Goal: Obtain resource: Download file/media

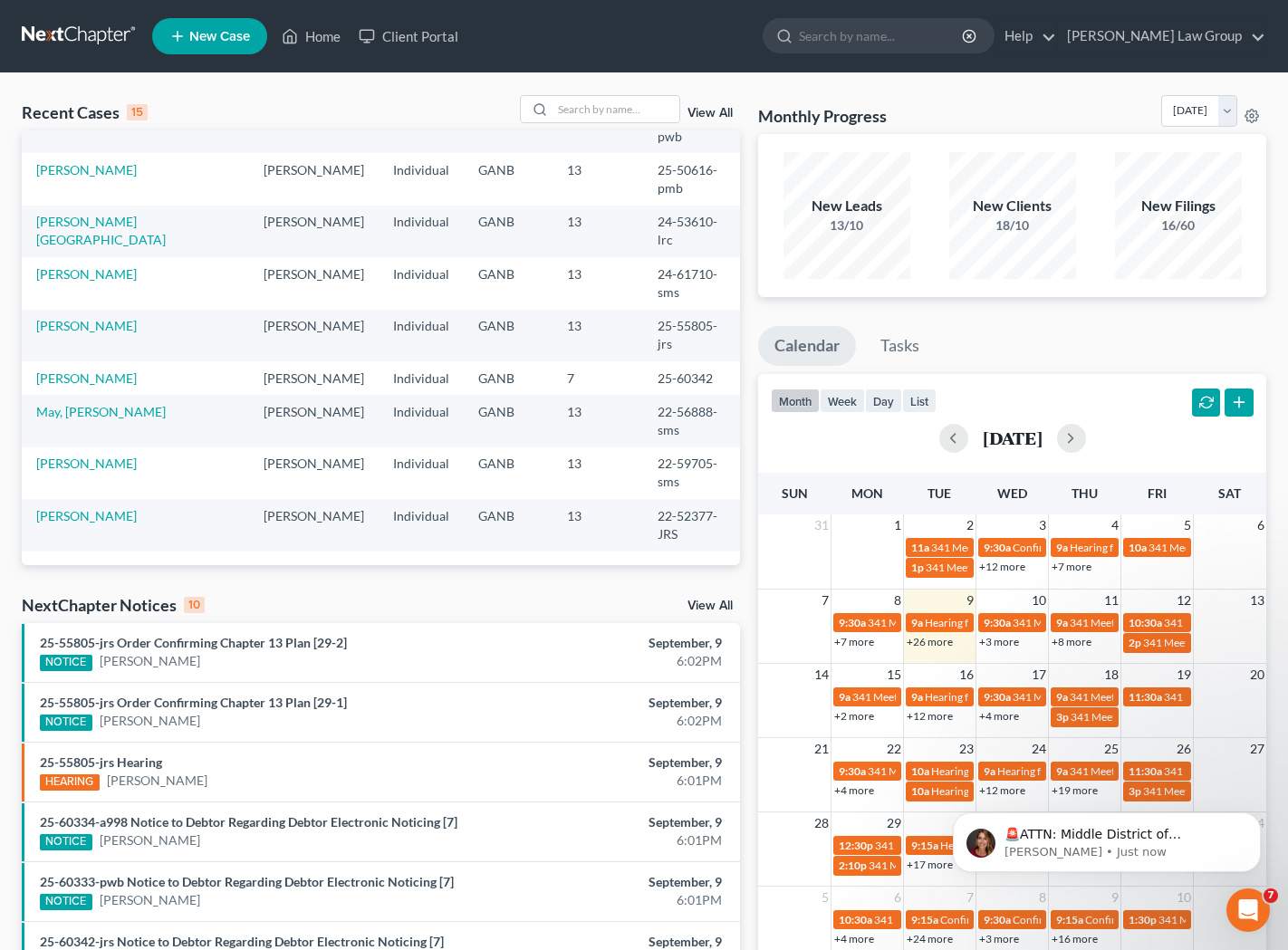
scroll to position [396, 0]
click at [910, 35] on input "search" at bounding box center [881, 35] width 165 height 33
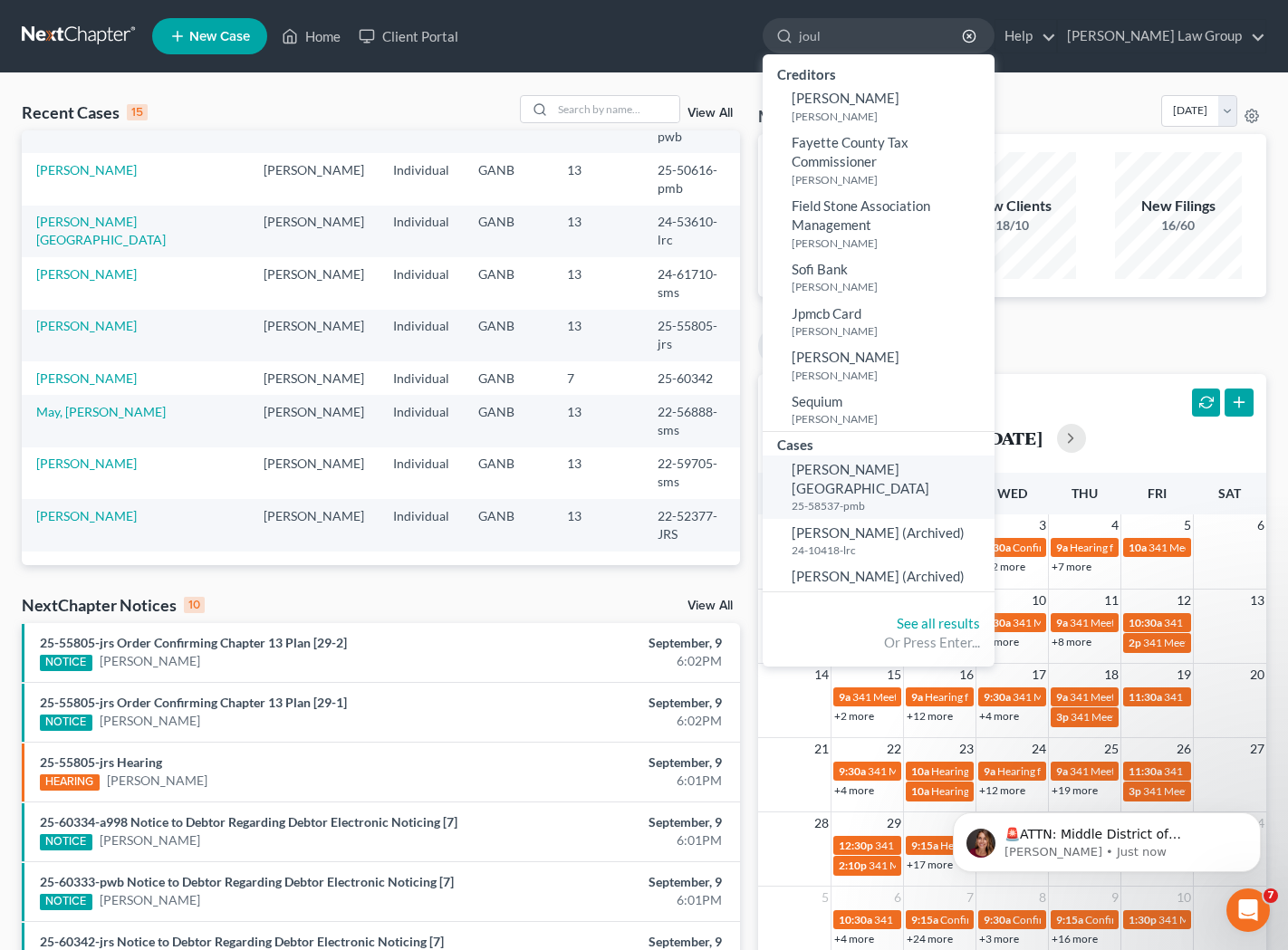
type input "joul"
click at [923, 477] on span "[PERSON_NAME][GEOGRAPHIC_DATA]" at bounding box center [861, 478] width 138 height 35
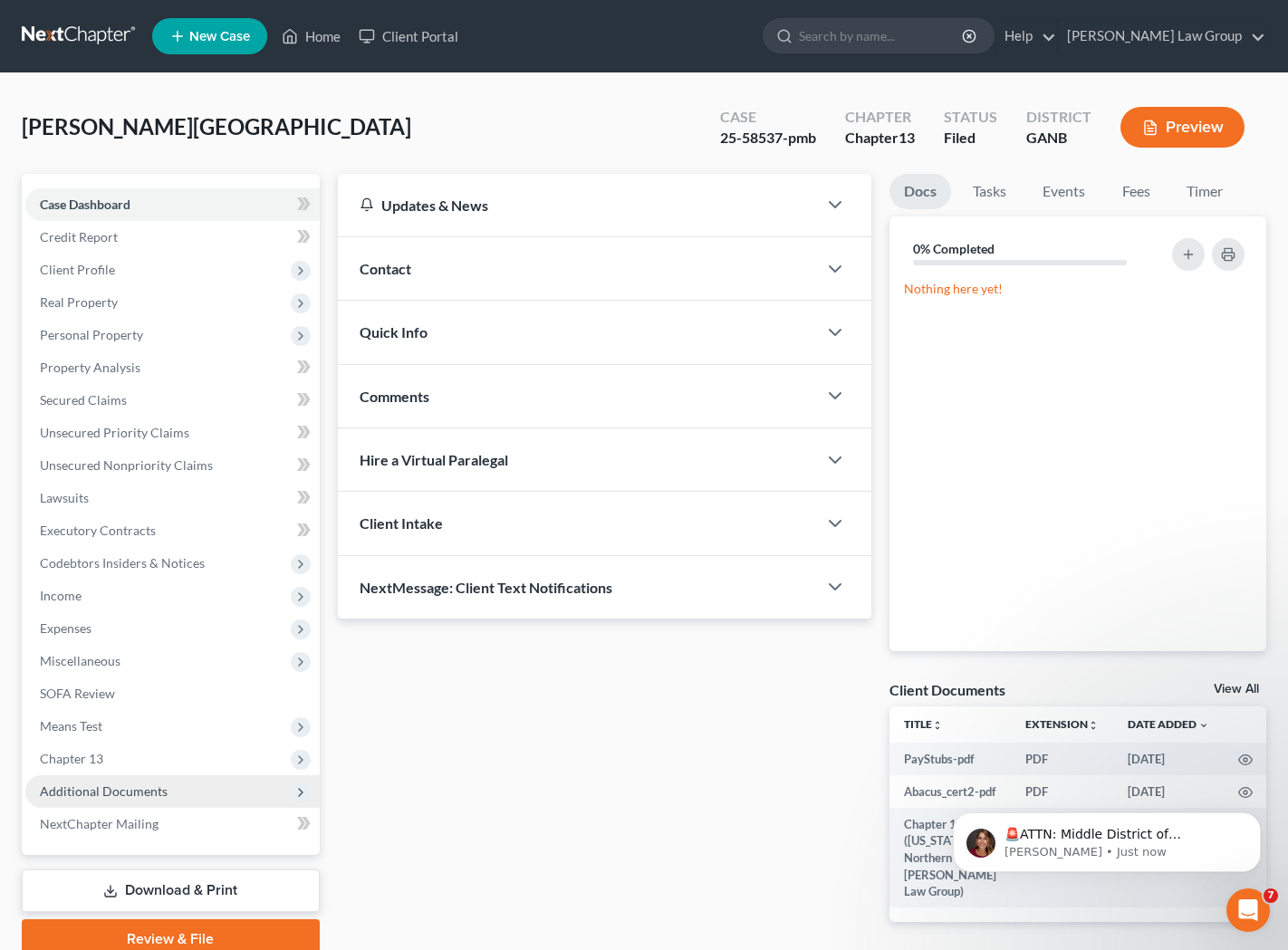
click at [146, 779] on span "Additional Documents" at bounding box center [172, 791] width 294 height 32
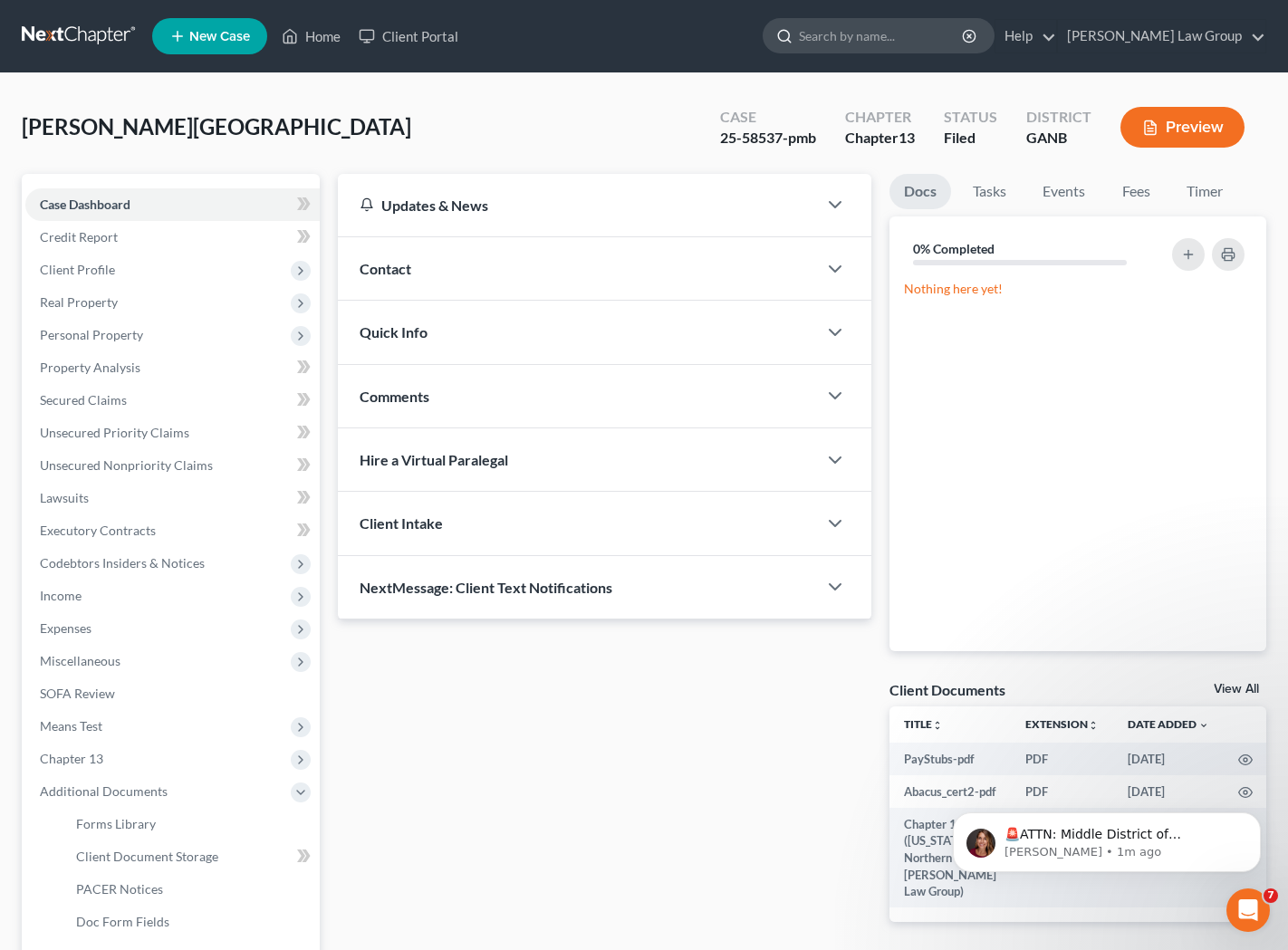
click at [965, 42] on input "search" at bounding box center [881, 35] width 165 height 33
click at [956, 46] on input "search" at bounding box center [881, 35] width 165 height 33
type input "fowler"
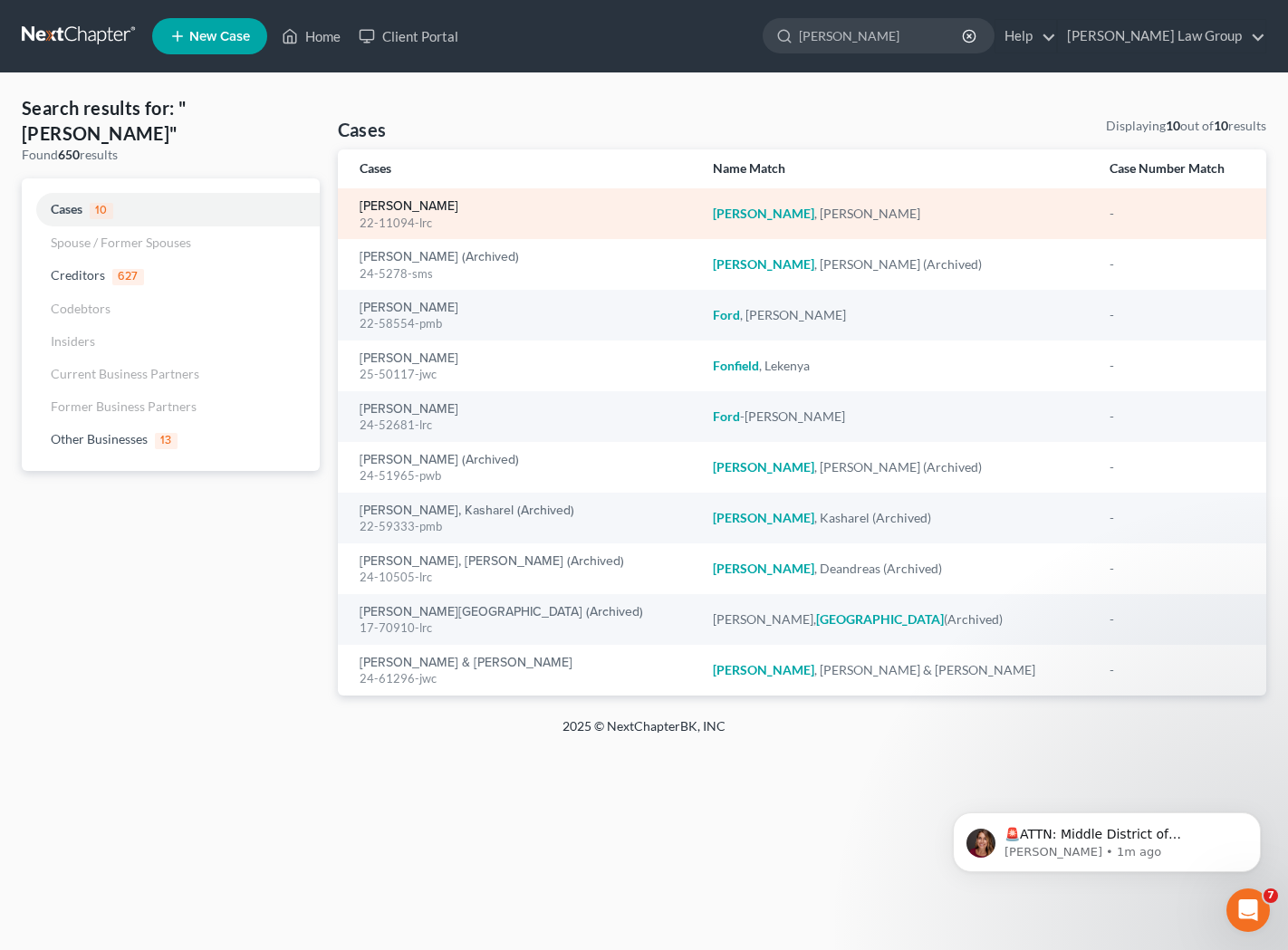
click at [429, 210] on link "[PERSON_NAME]" at bounding box center [409, 206] width 98 height 12
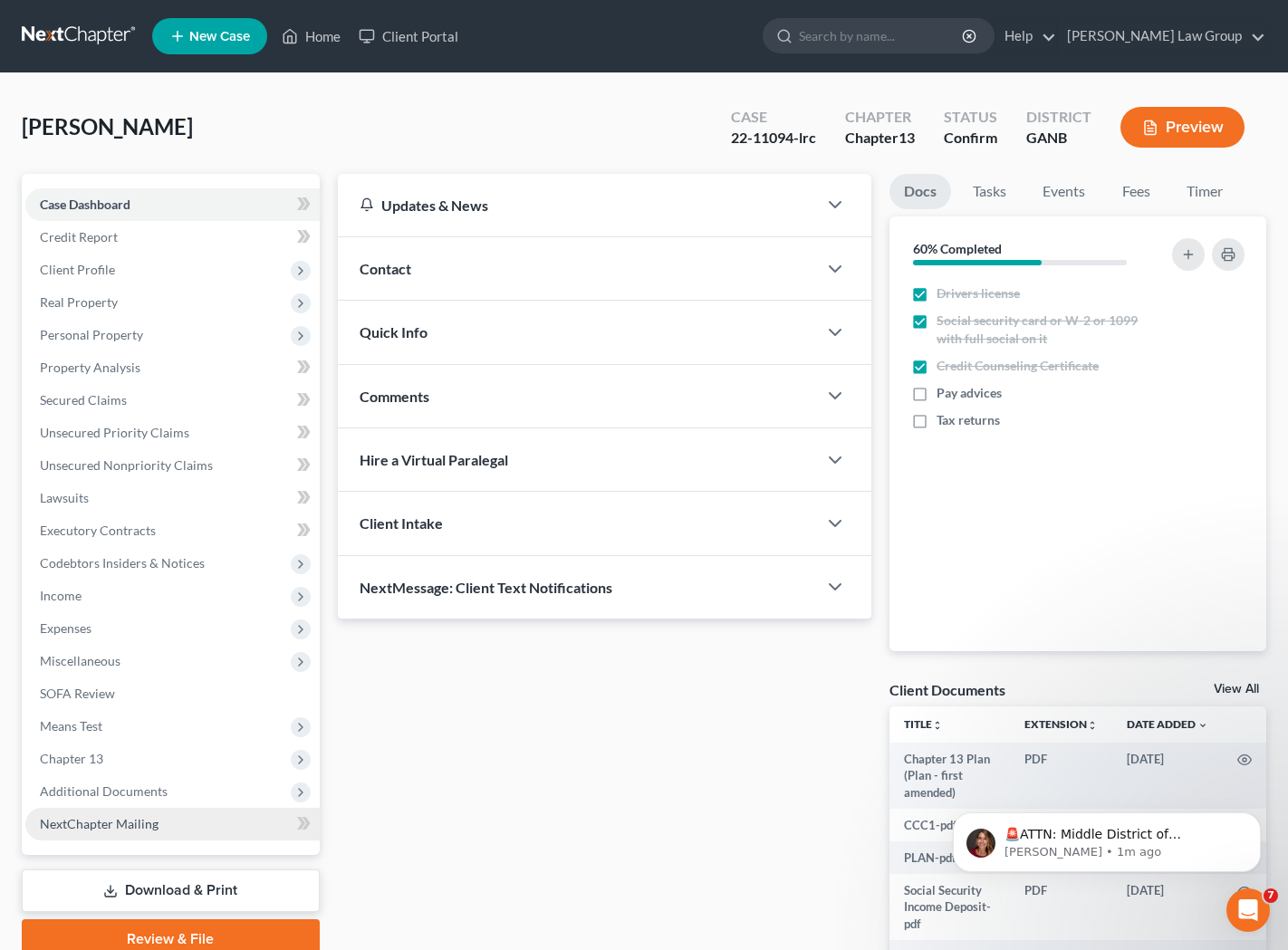
click at [173, 809] on link "NextChapter Mailing" at bounding box center [172, 824] width 294 height 32
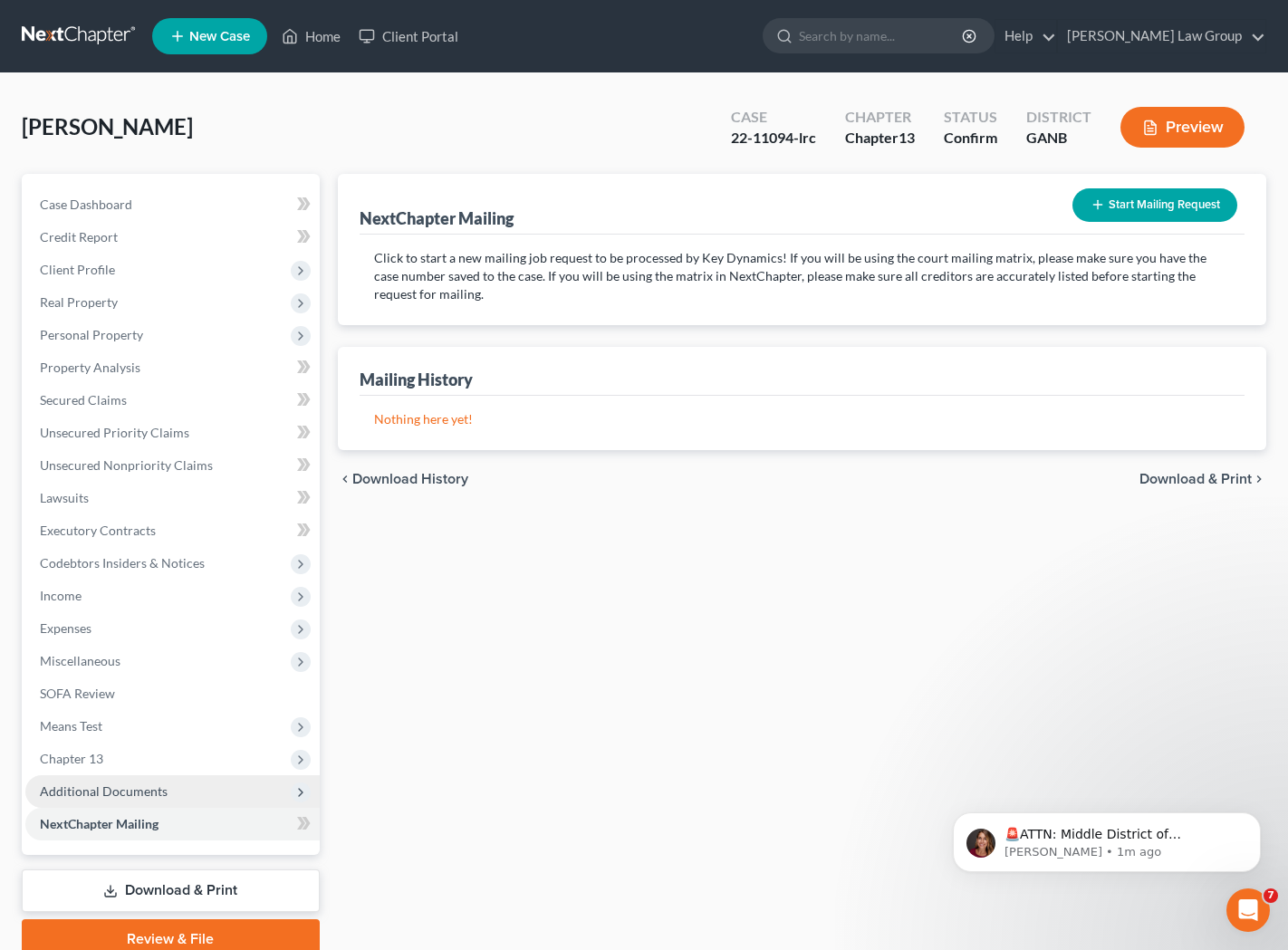
click at [170, 797] on span "Additional Documents" at bounding box center [172, 791] width 294 height 32
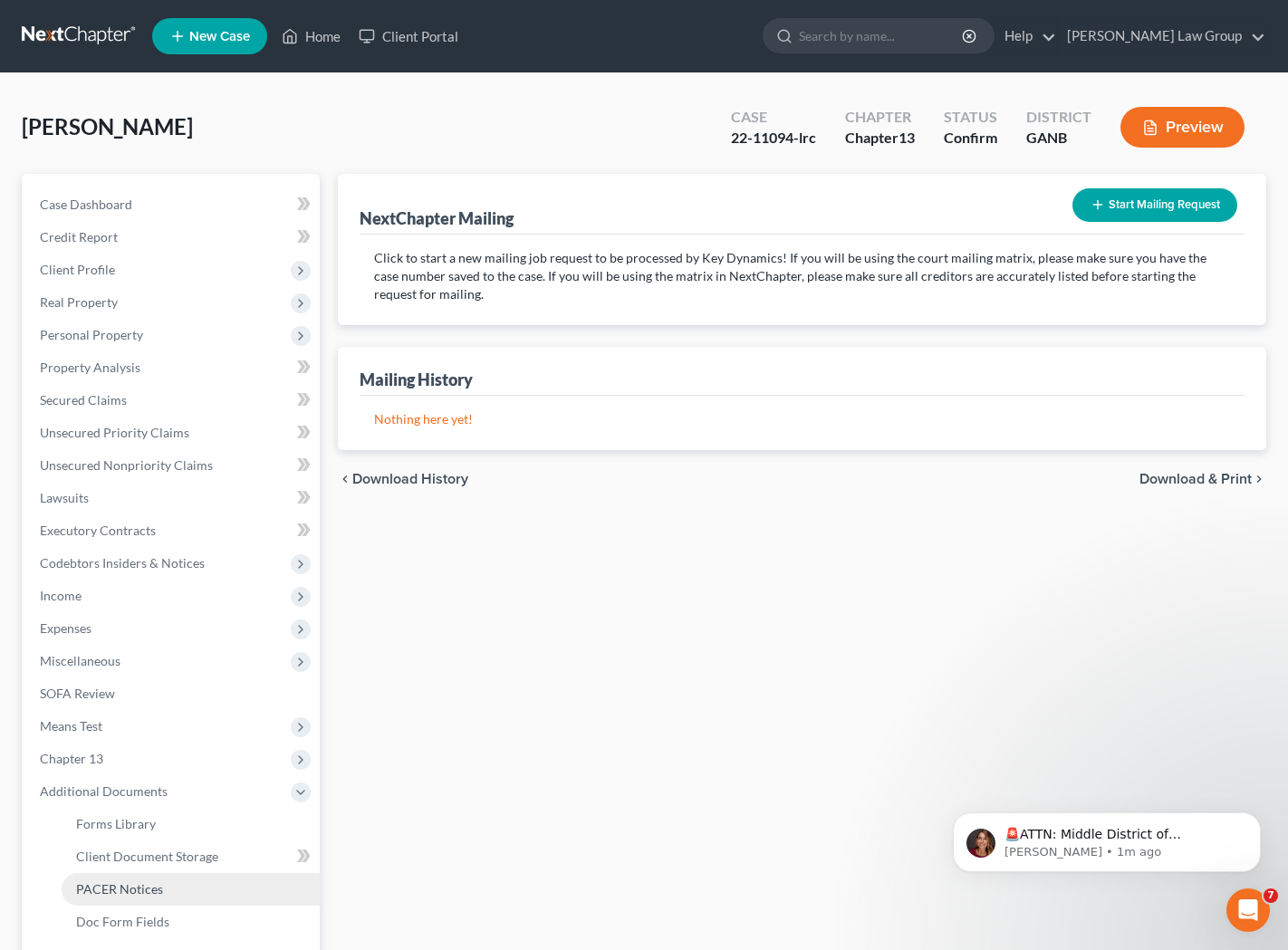
click at [167, 883] on link "PACER Notices" at bounding box center [190, 890] width 258 height 32
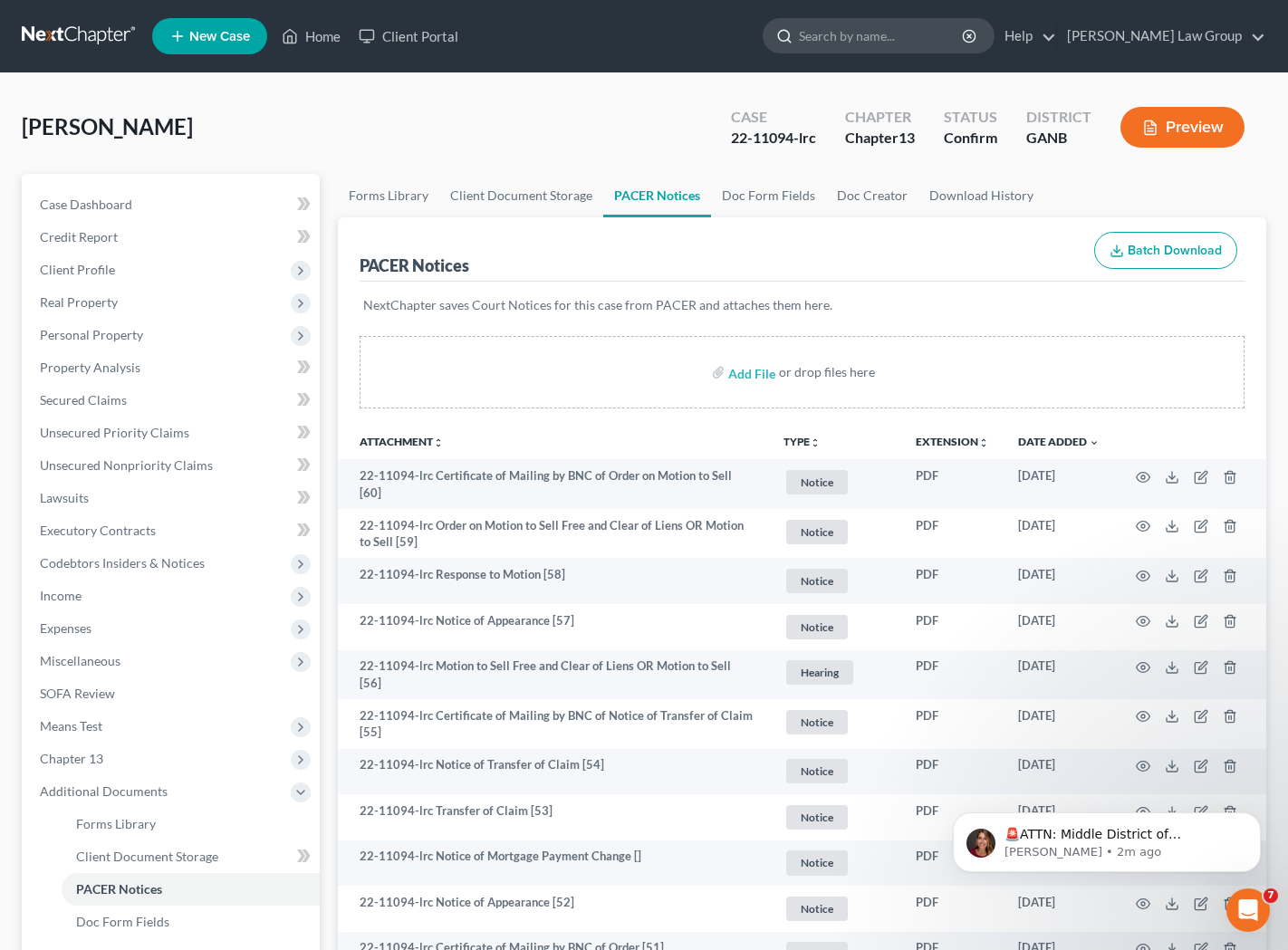
click at [889, 45] on input "search" at bounding box center [881, 35] width 165 height 33
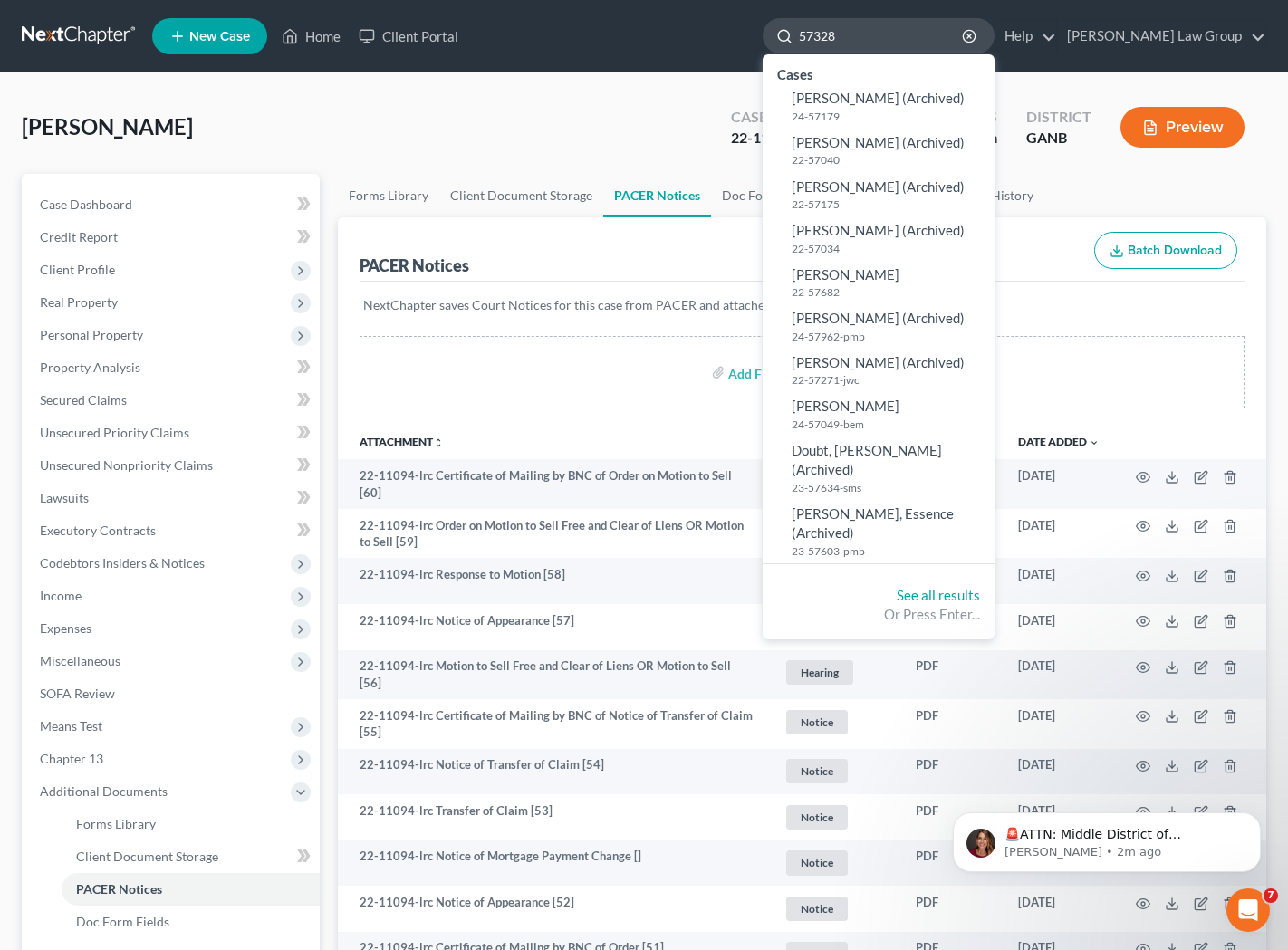
type input "57328"
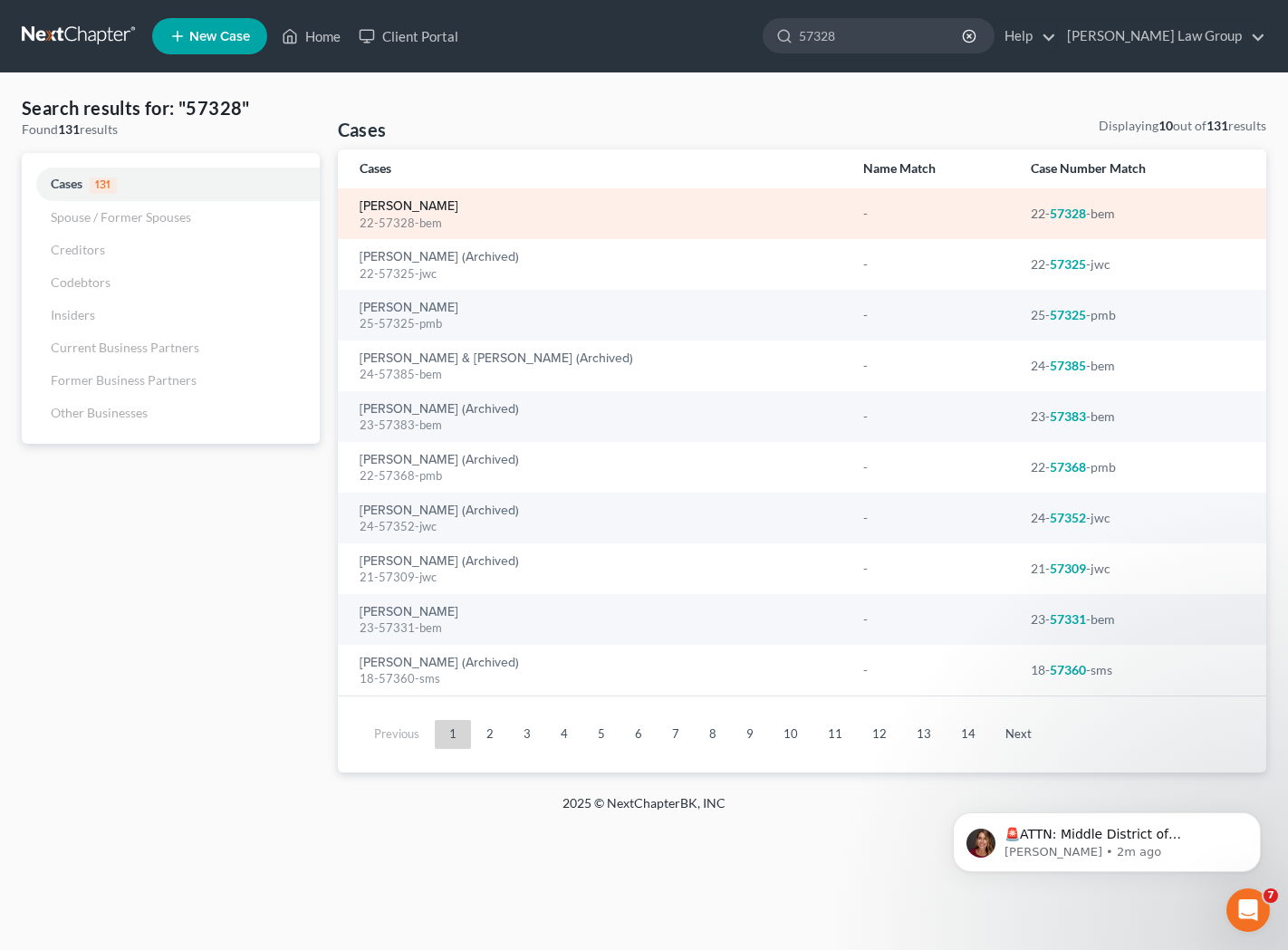
click at [409, 210] on link "[PERSON_NAME]" at bounding box center [409, 206] width 98 height 12
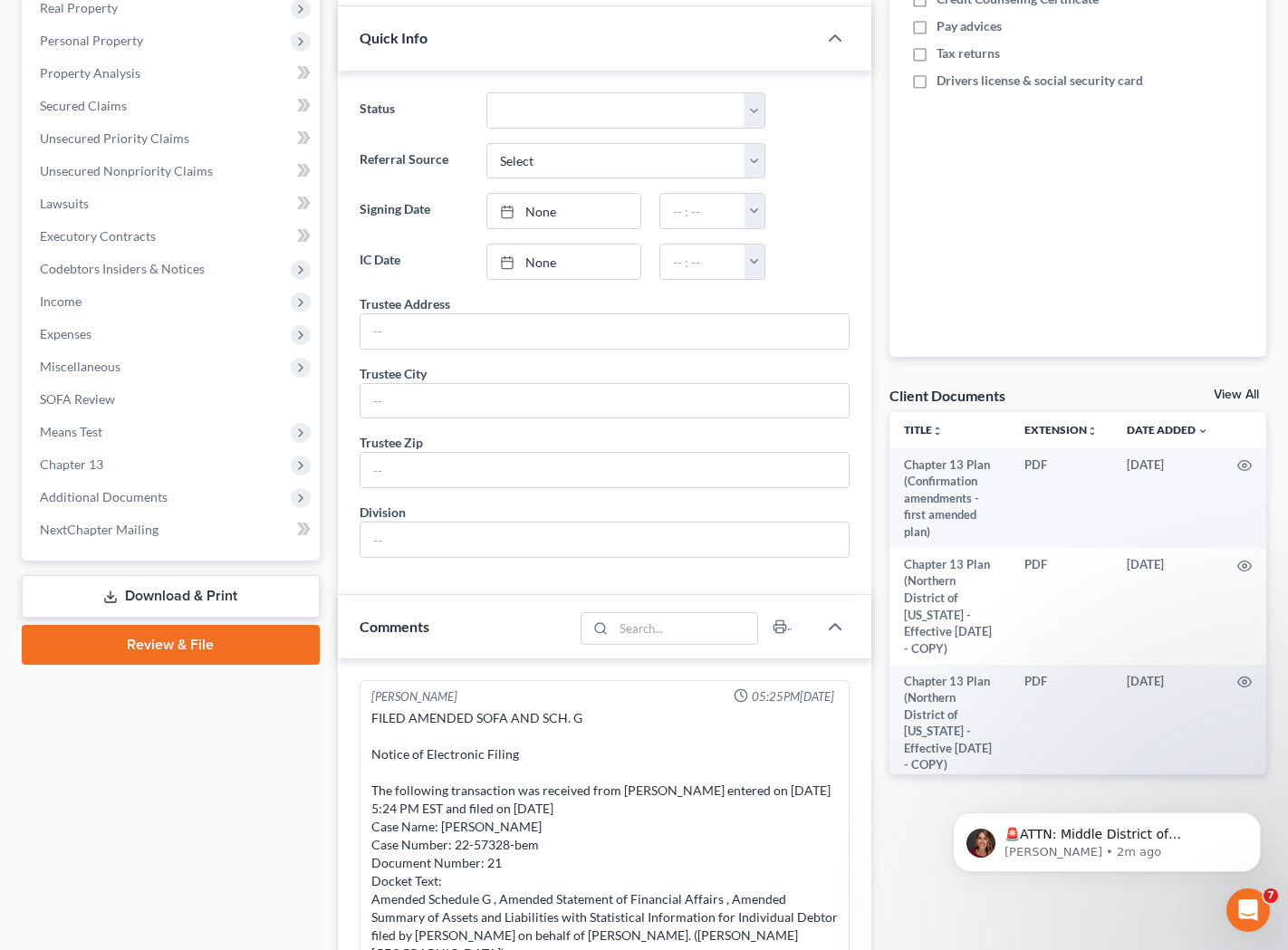
scroll to position [345, 0]
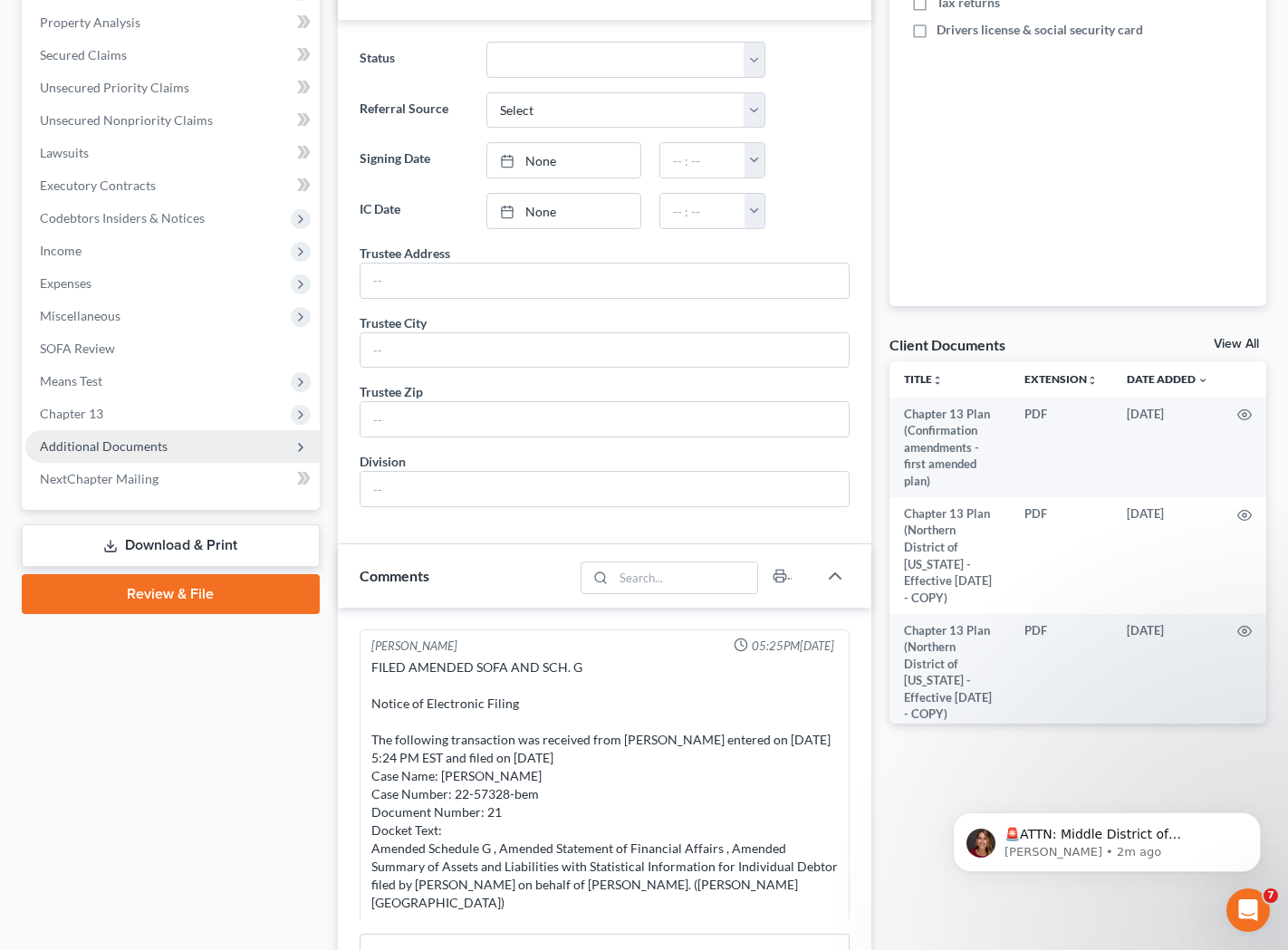
click at [132, 443] on span "Additional Documents" at bounding box center [103, 446] width 128 height 15
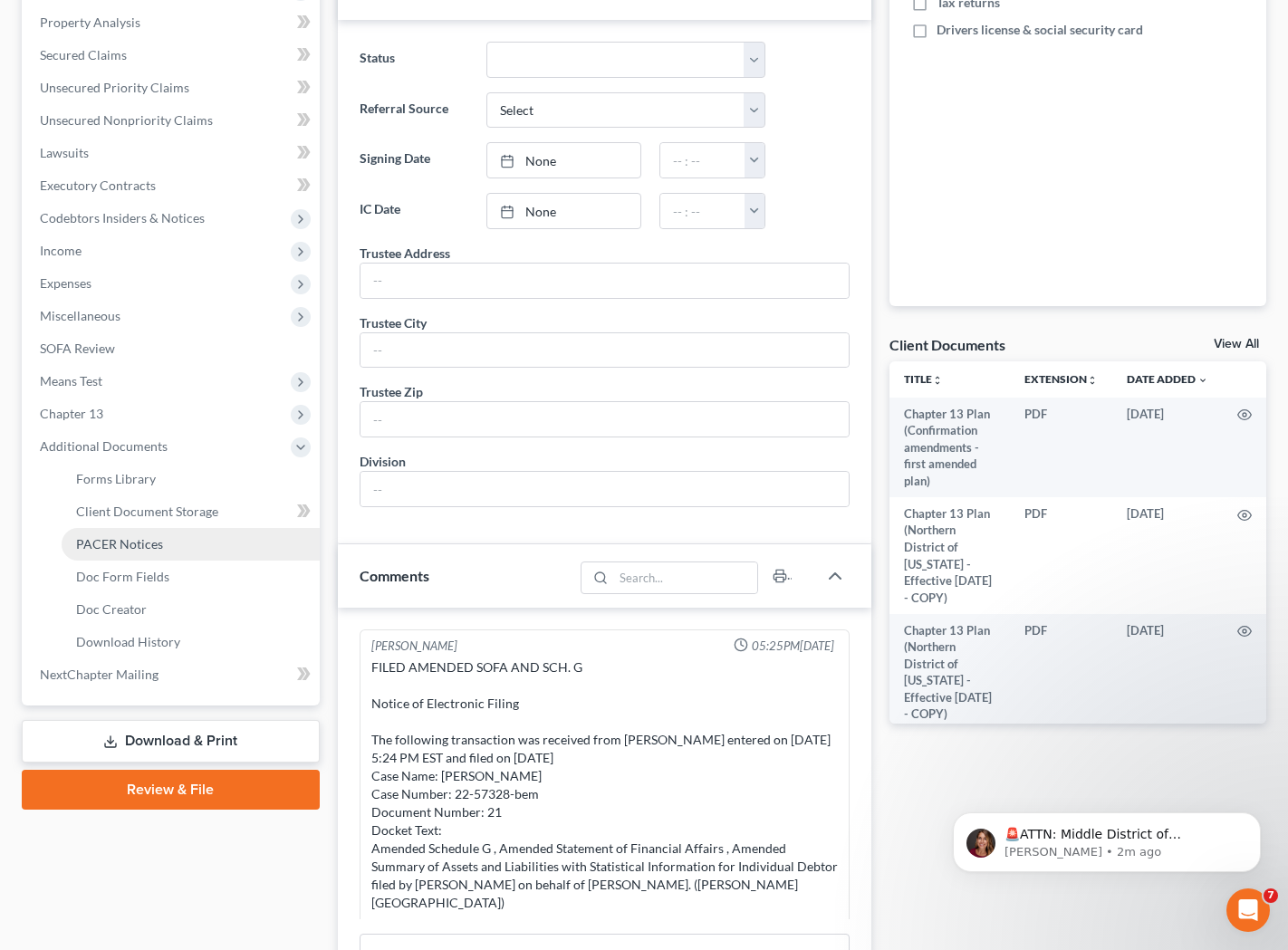
click at [176, 543] on link "PACER Notices" at bounding box center [190, 544] width 258 height 32
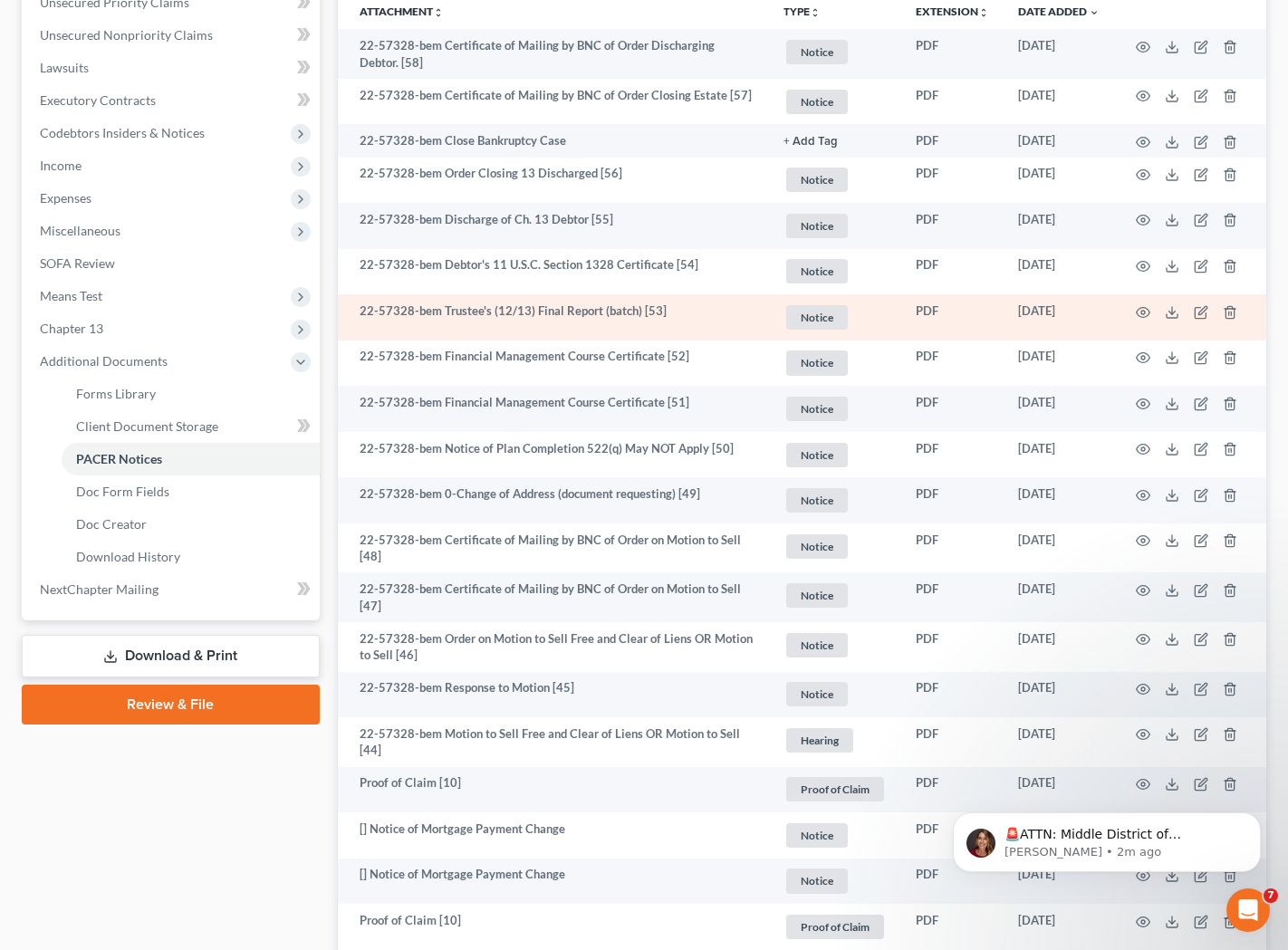
scroll to position [436, 0]
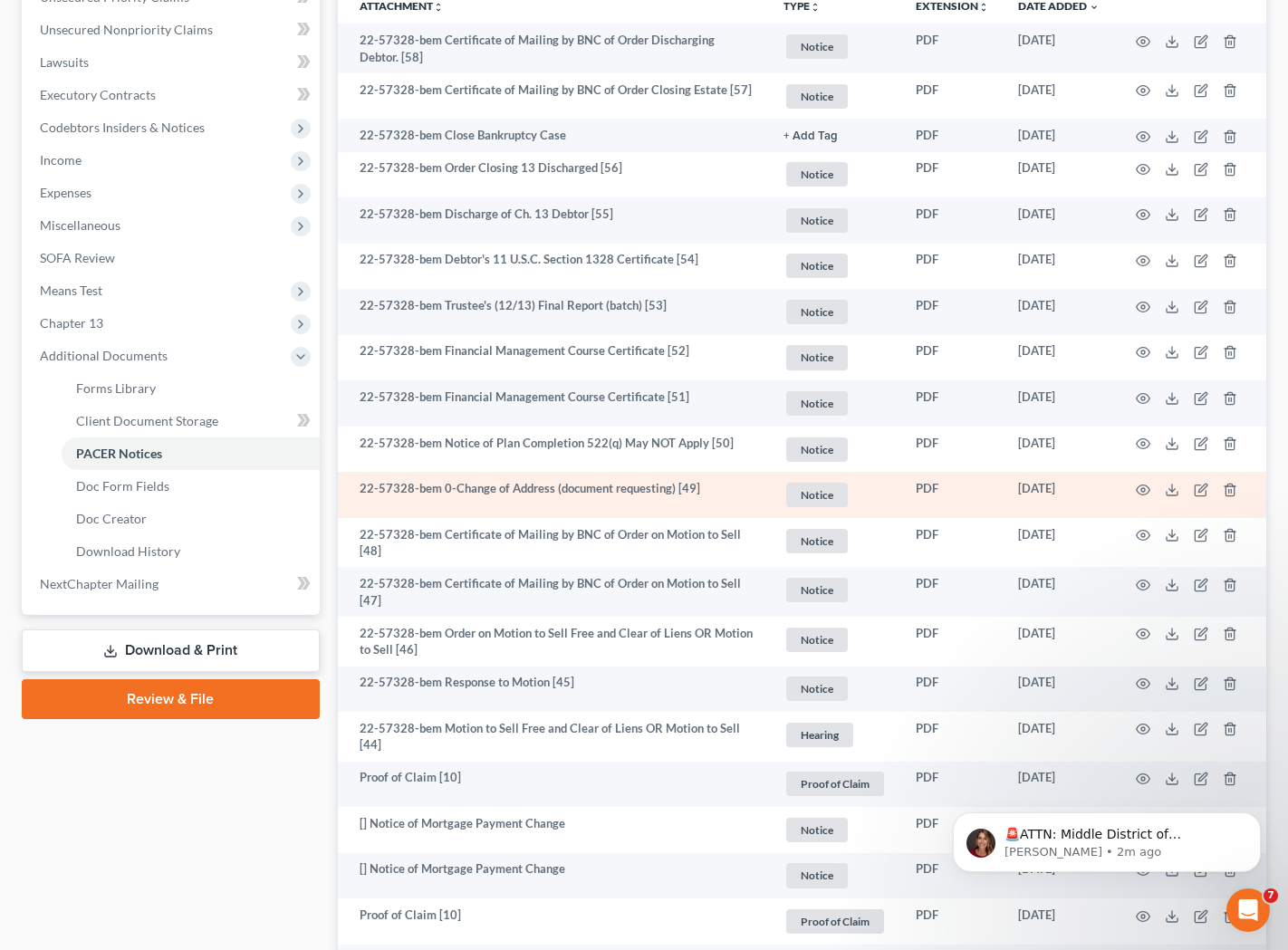
click at [689, 495] on td "22-57328-bem 0-Change of Address (document requesting) [49]" at bounding box center [553, 494] width 432 height 46
click at [1140, 486] on icon "button" at bounding box center [1143, 490] width 13 height 10
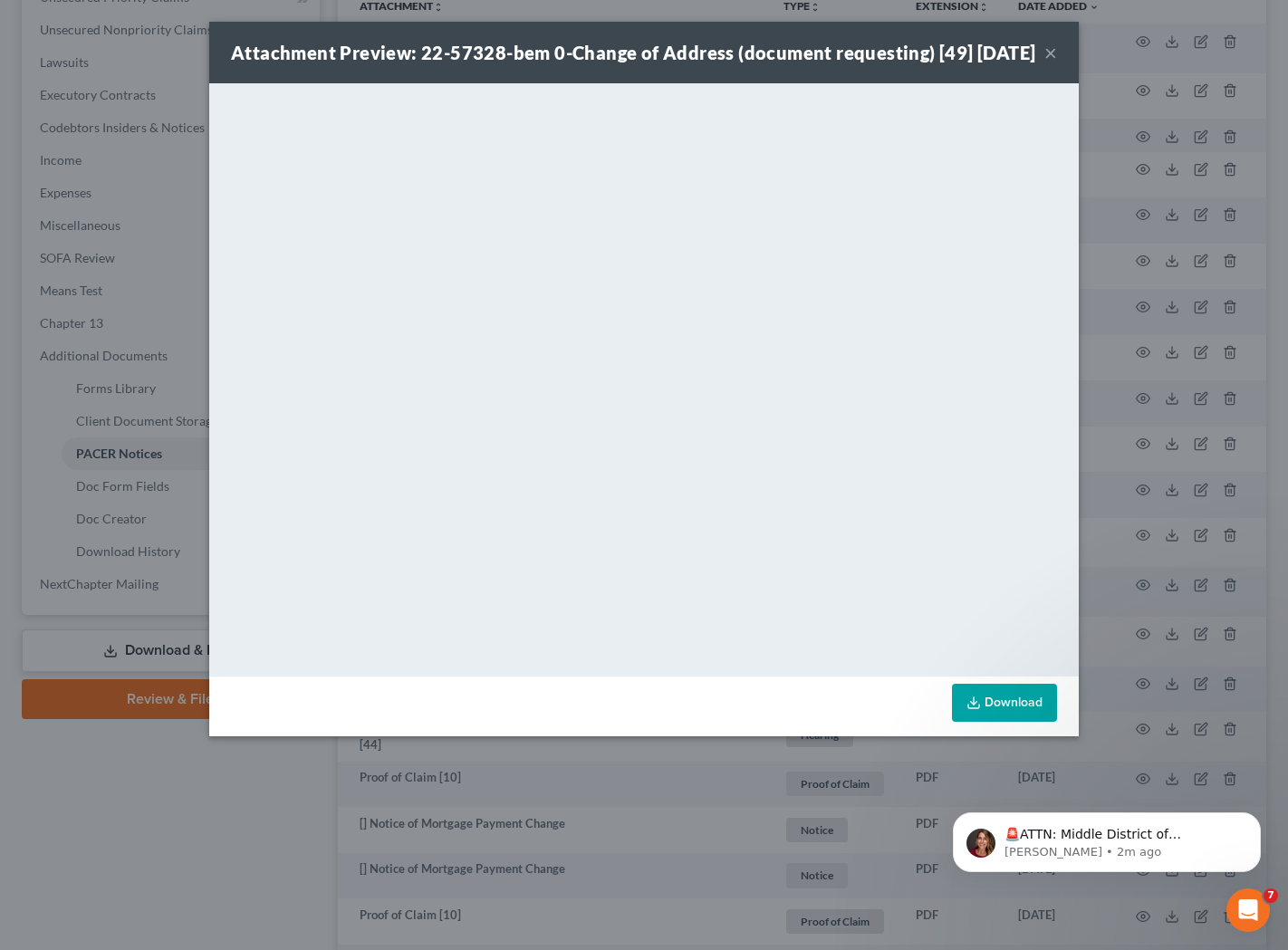
click at [1054, 63] on button "×" at bounding box center [1051, 52] width 12 height 22
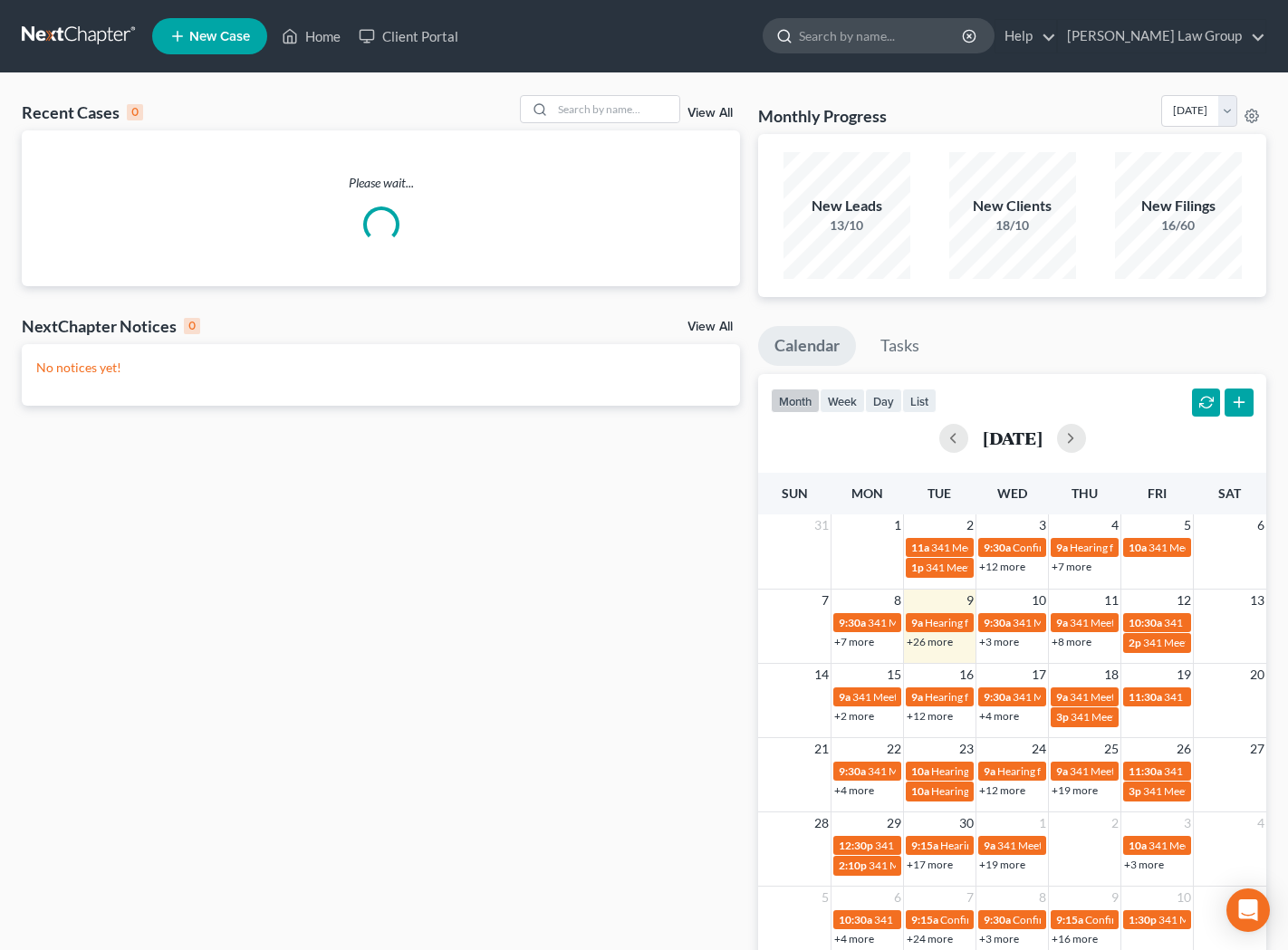
click at [897, 40] on input "search" at bounding box center [881, 35] width 165 height 33
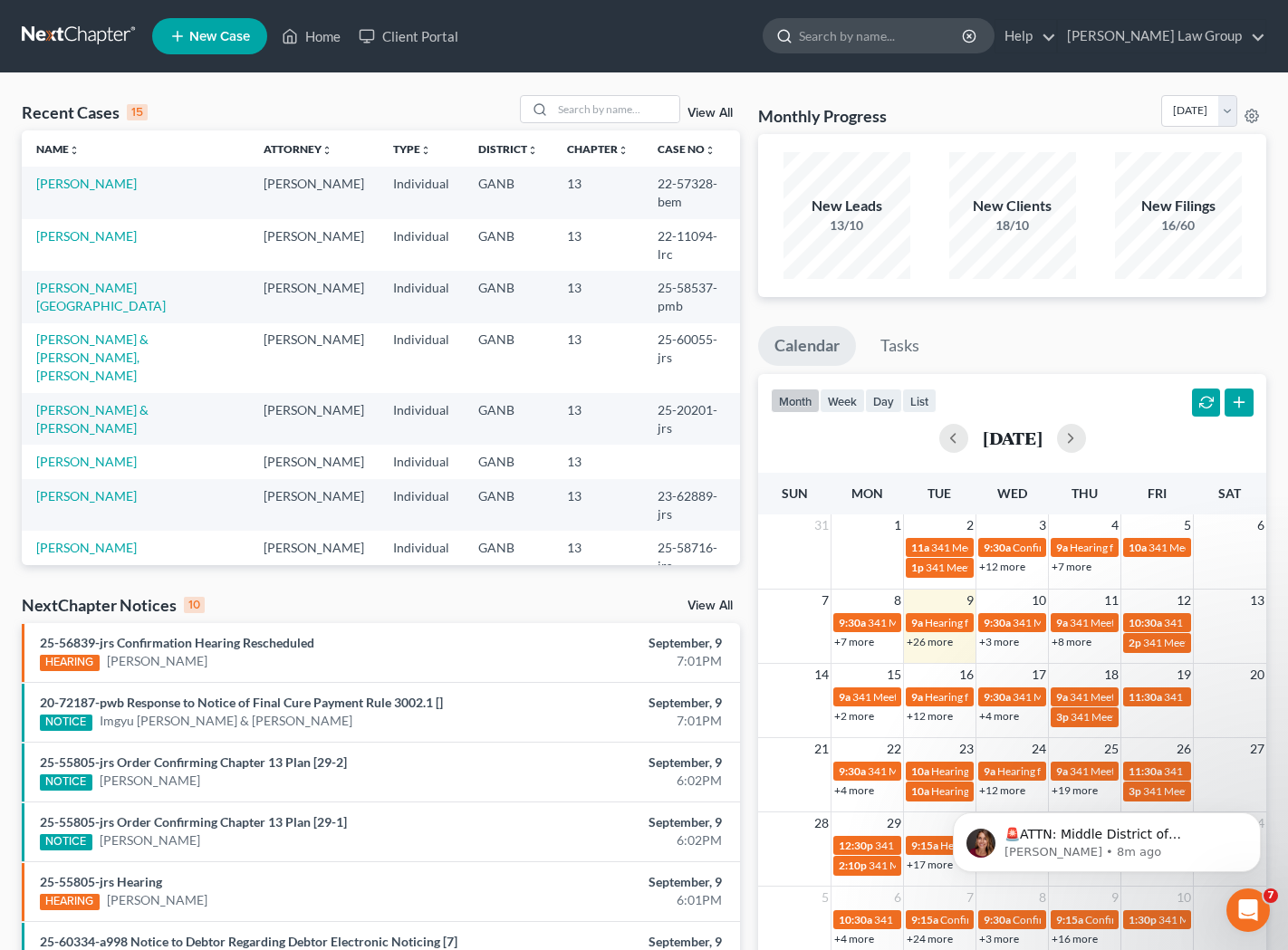
click at [906, 33] on input "search" at bounding box center [881, 35] width 165 height 33
type input "g"
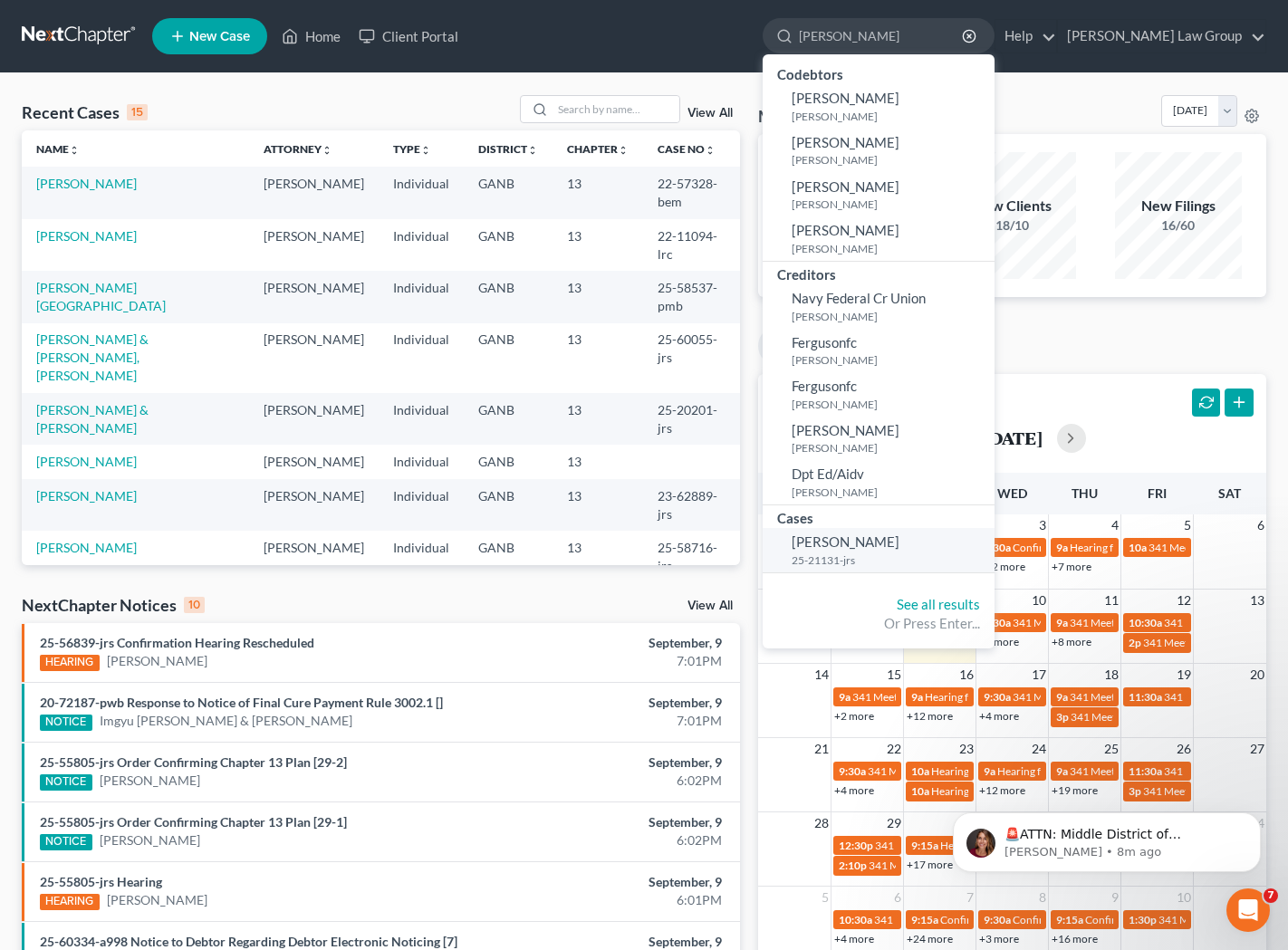
type input "[PERSON_NAME]"
click at [899, 545] on span "[PERSON_NAME]" at bounding box center [845, 541] width 108 height 16
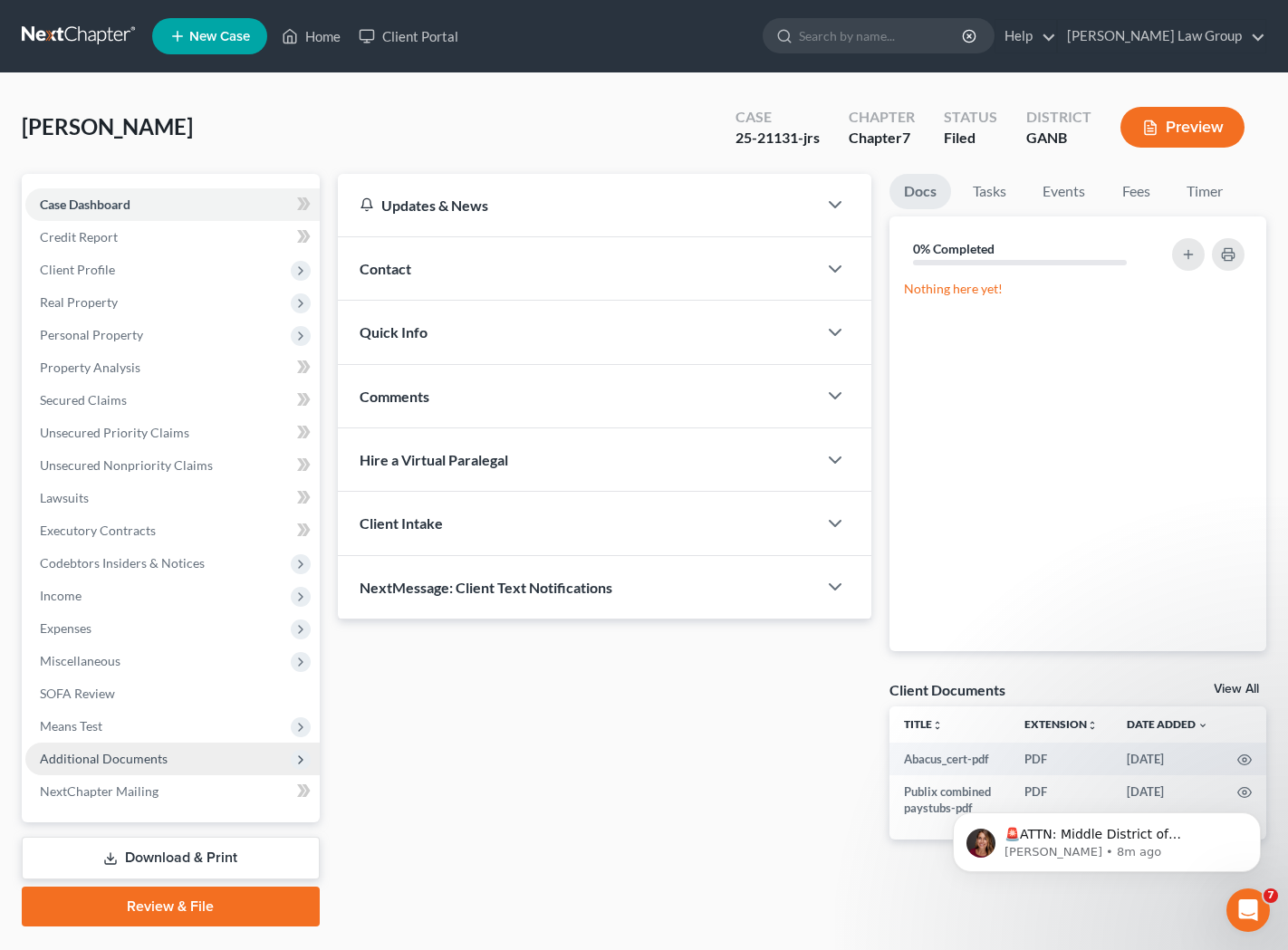
click at [130, 764] on span "Additional Documents" at bounding box center [103, 758] width 128 height 15
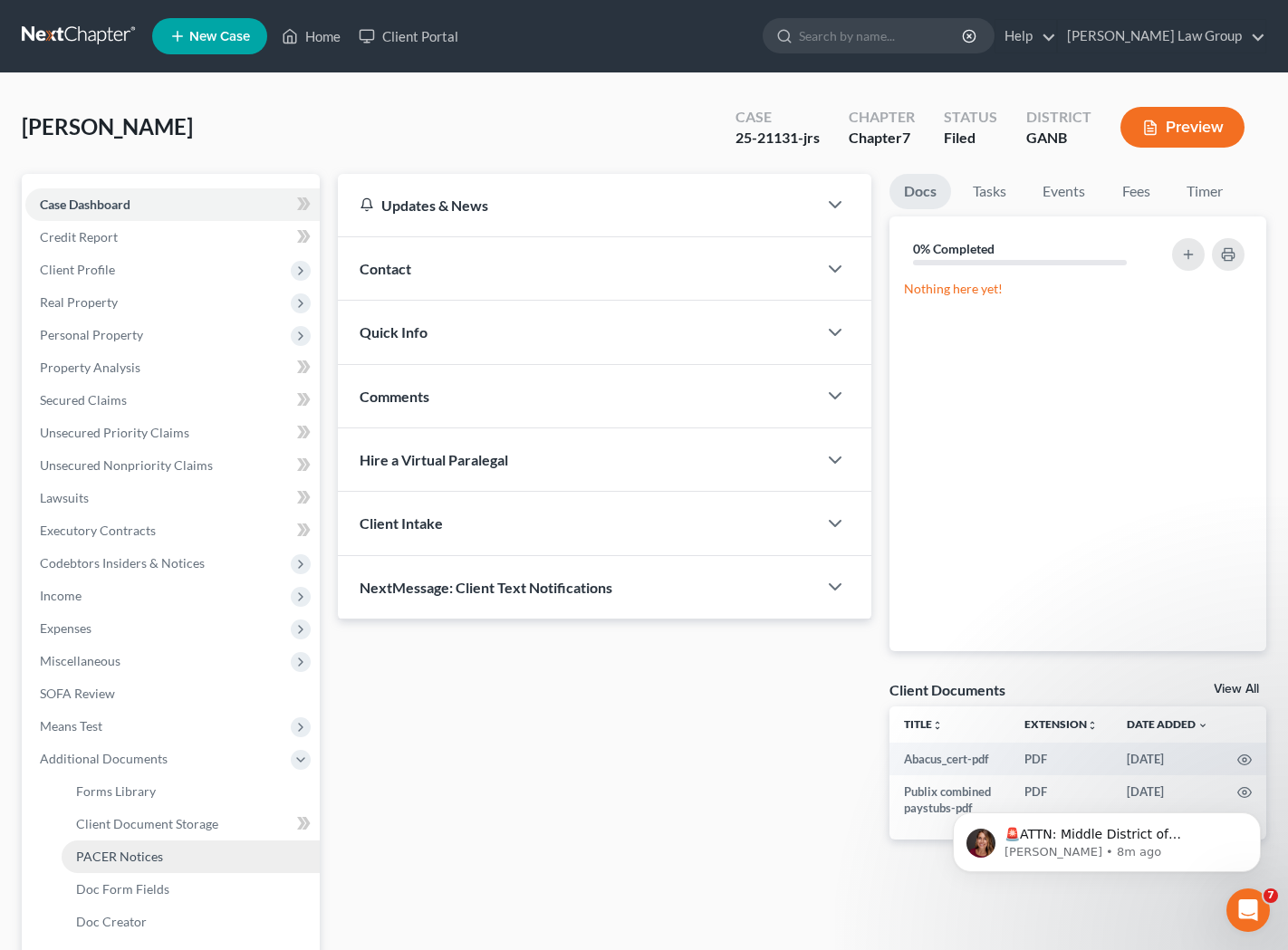
click at [130, 856] on span "PACER Notices" at bounding box center [119, 856] width 87 height 15
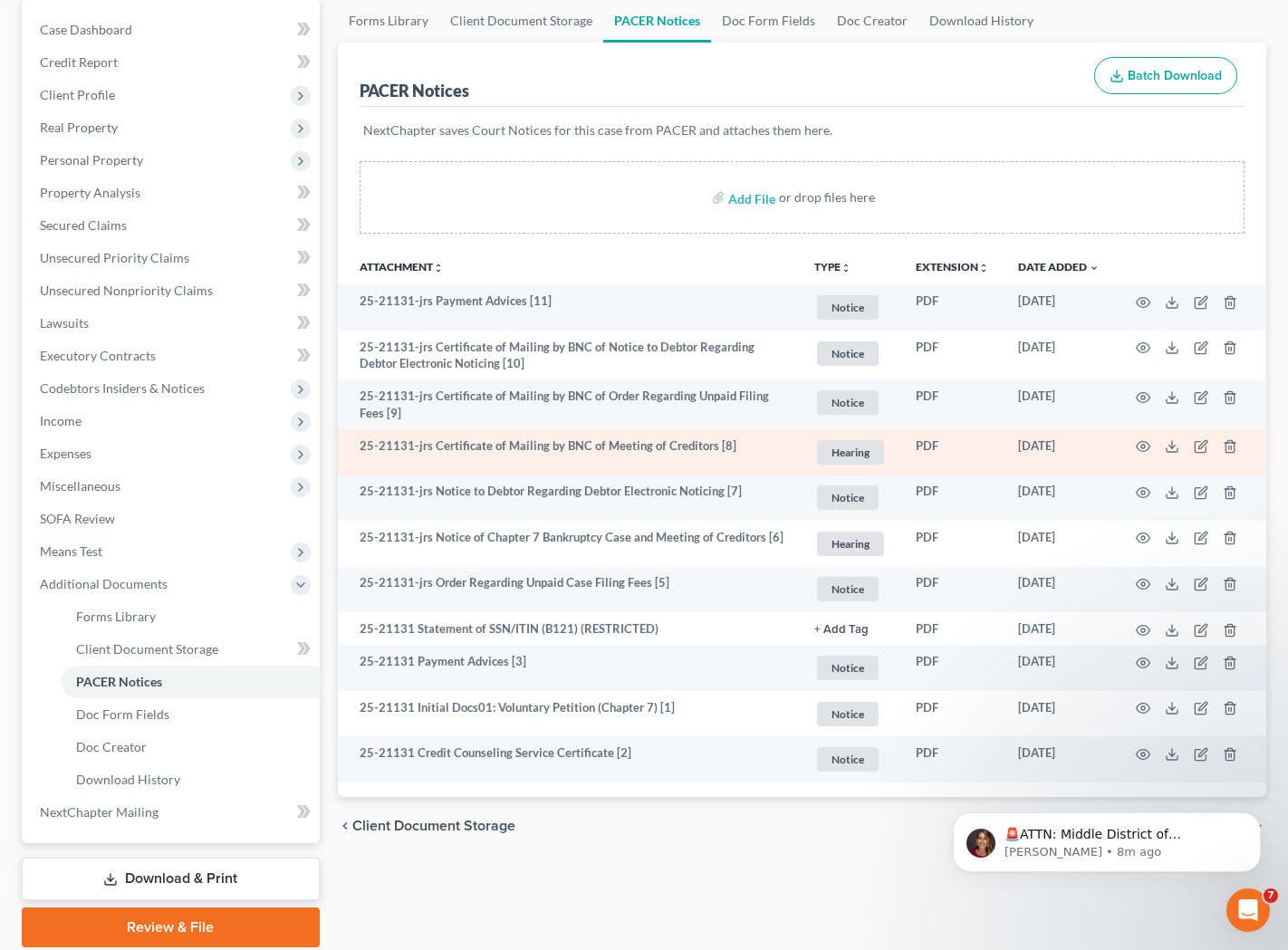
scroll to position [188, 0]
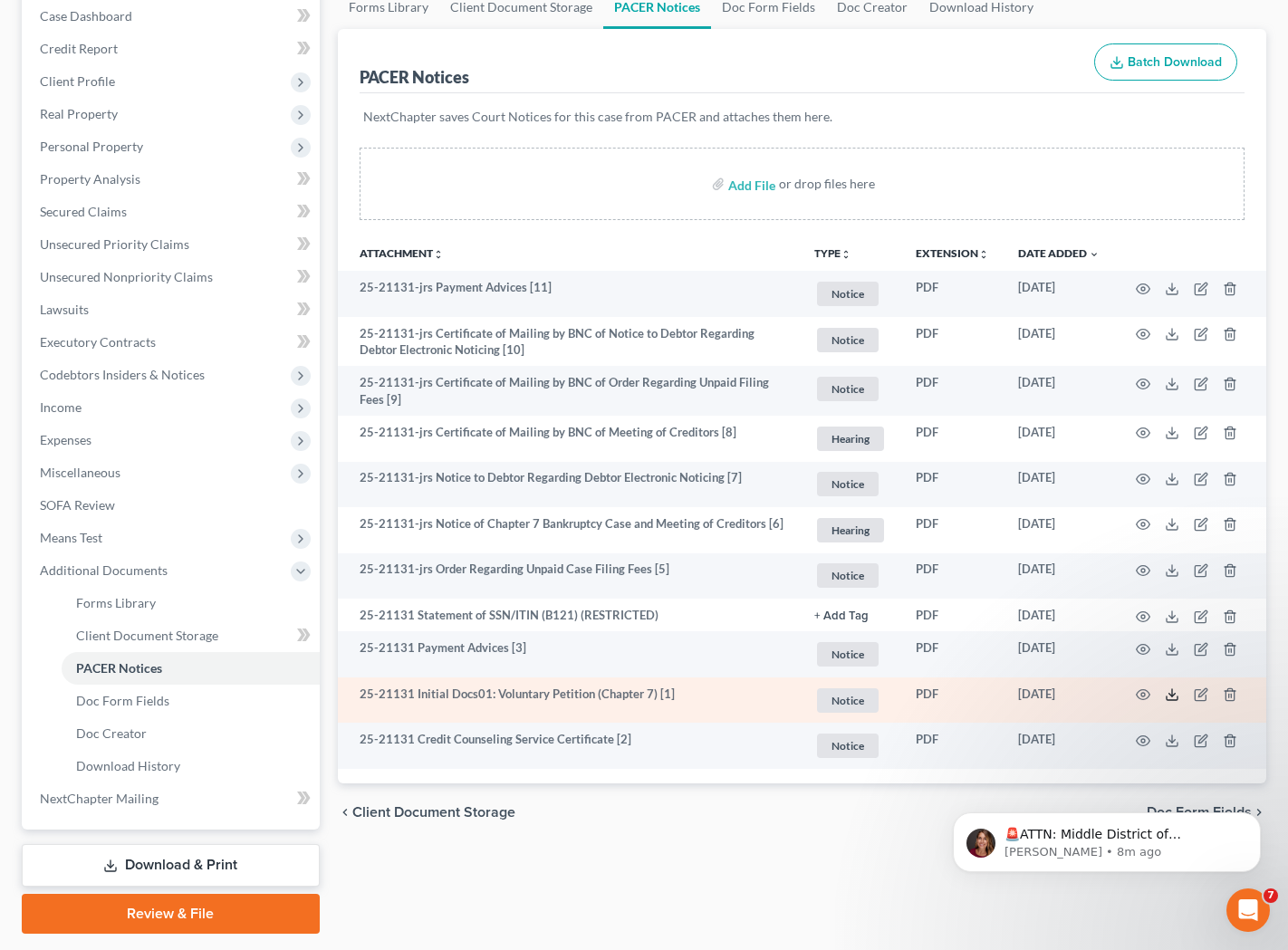
click at [1178, 700] on icon at bounding box center [1172, 699] width 10 height 4
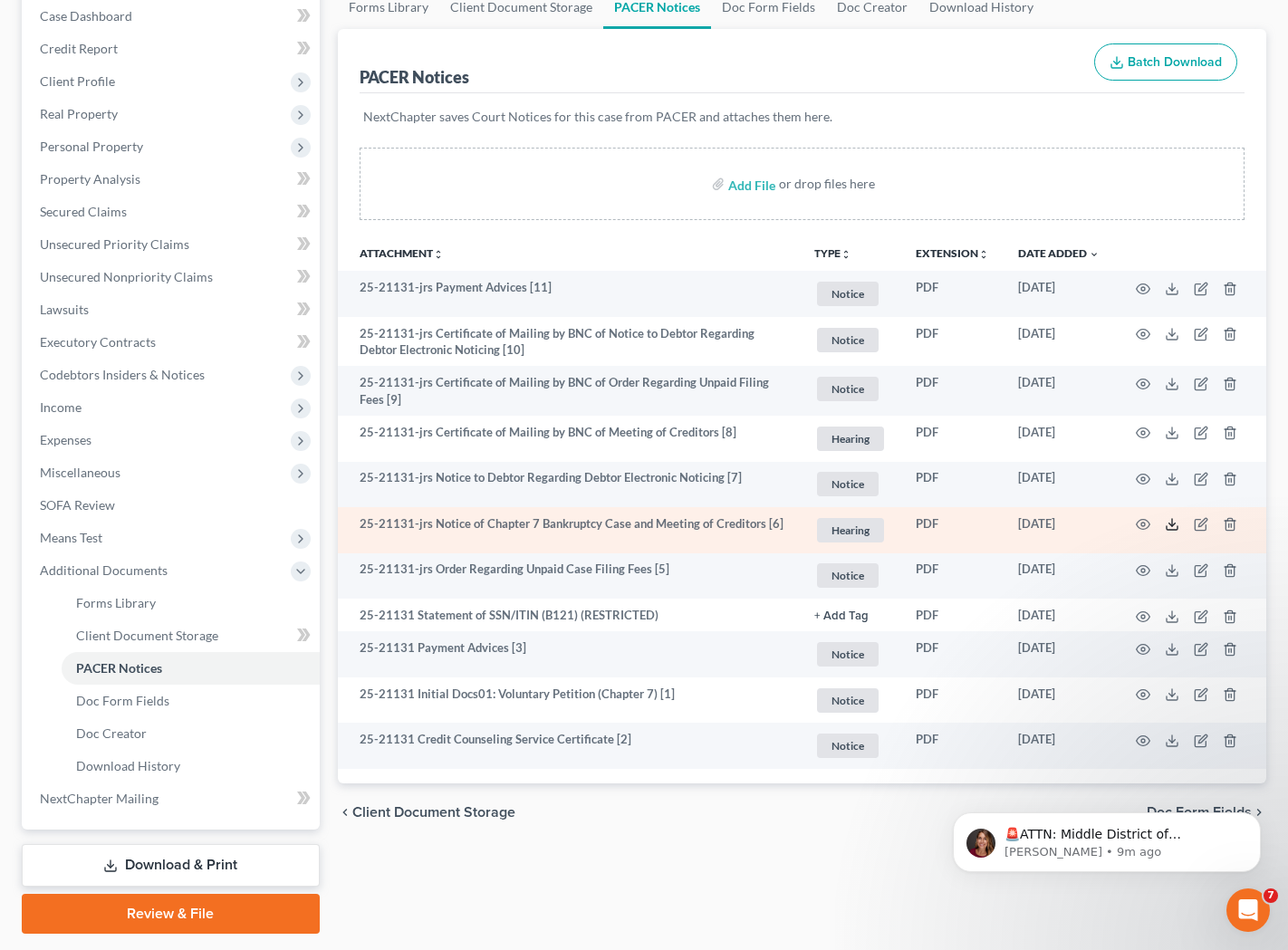
click at [1178, 528] on icon at bounding box center [1172, 528] width 10 height 4
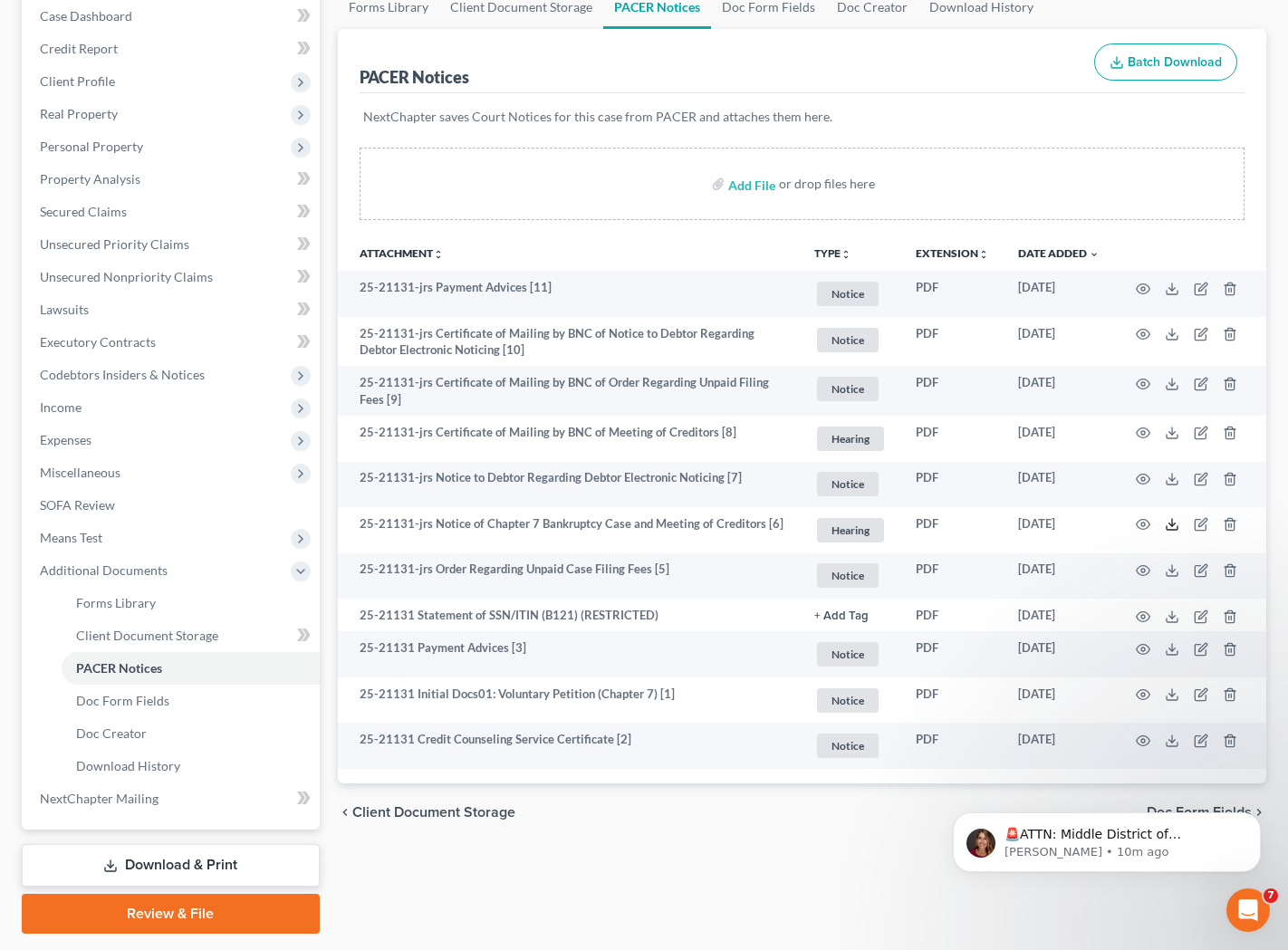
scroll to position [0, 0]
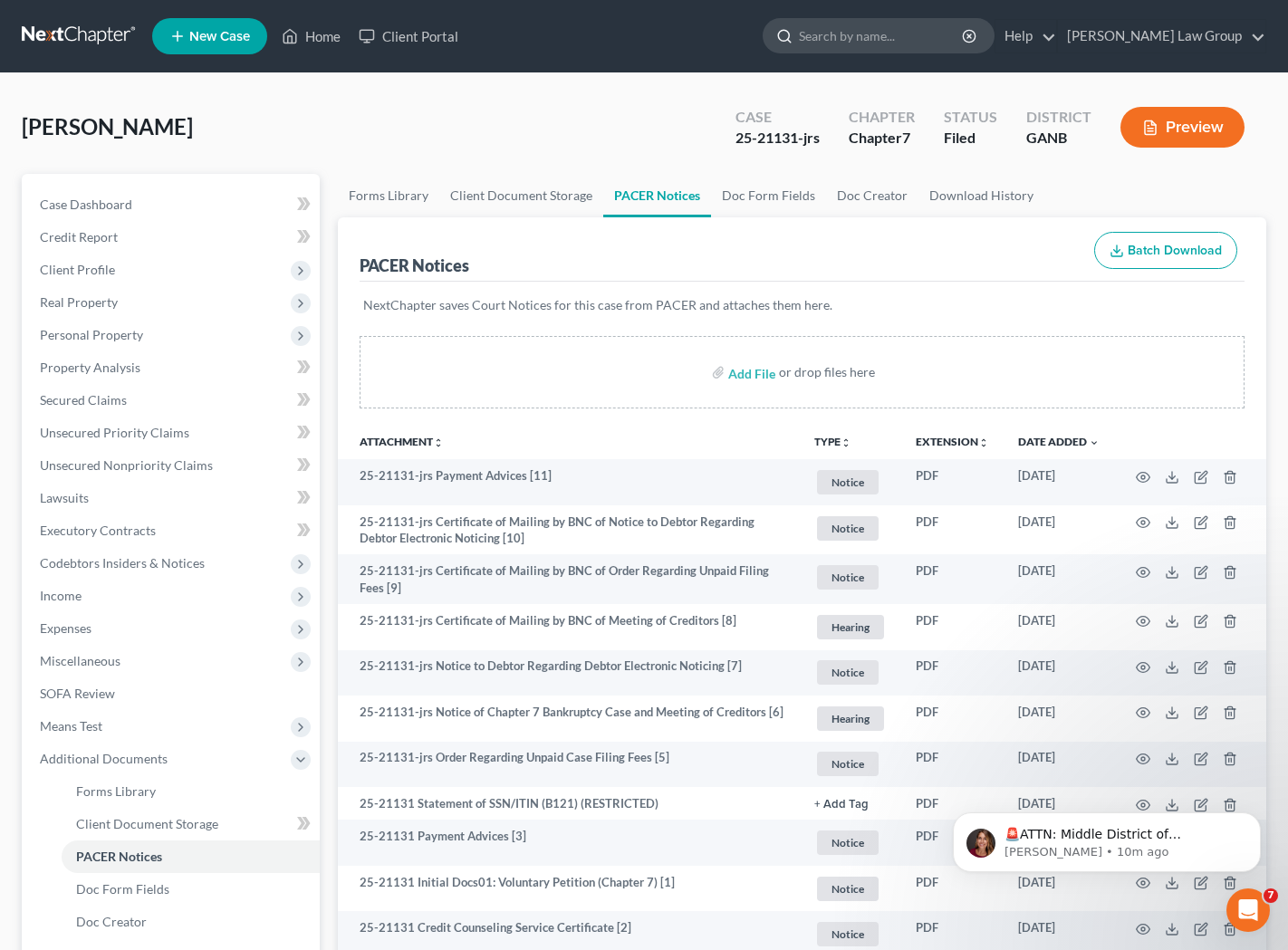
click at [959, 29] on input "search" at bounding box center [881, 35] width 165 height 33
type input "[PERSON_NAME]"
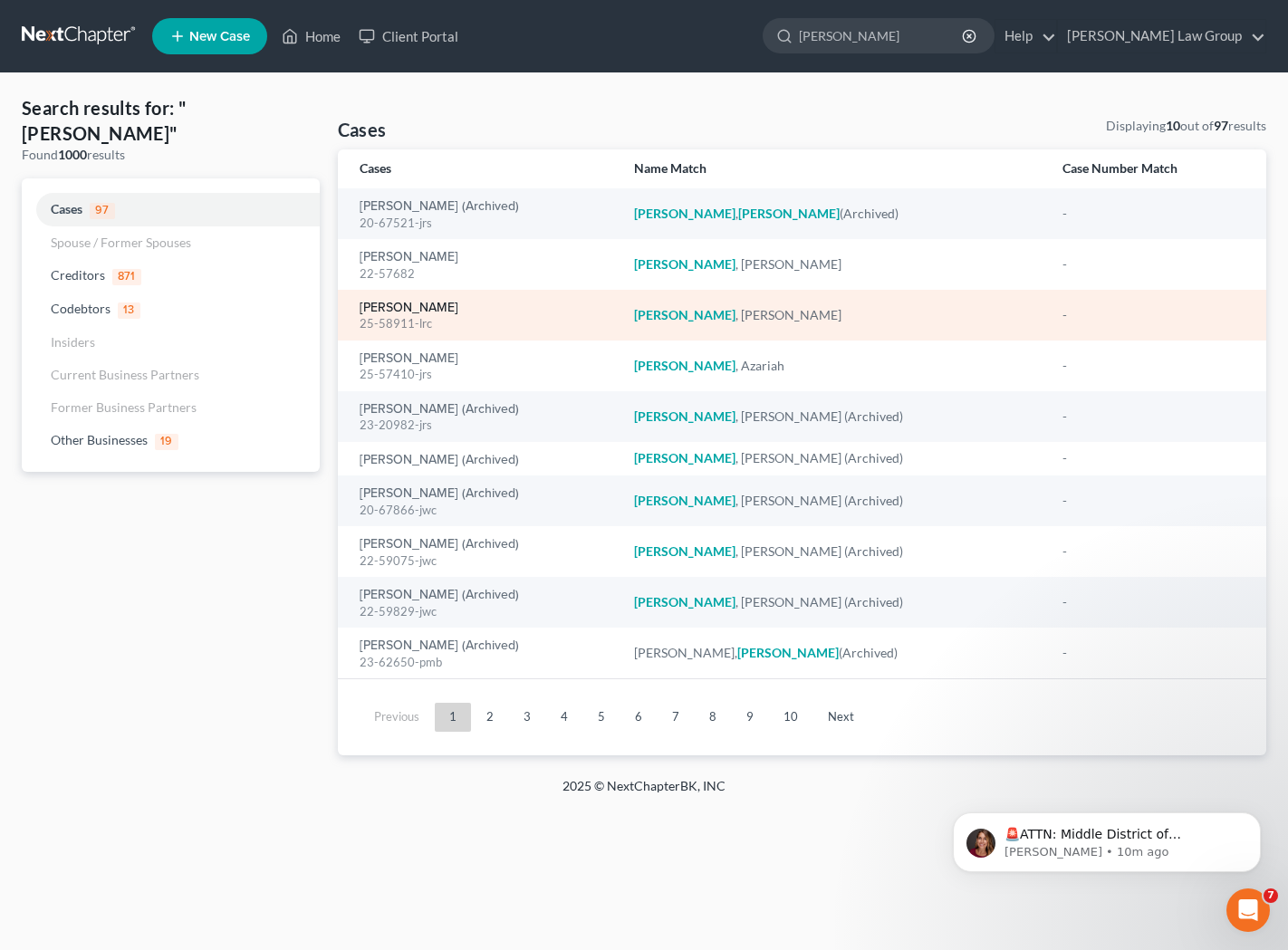
click at [409, 302] on link "[PERSON_NAME]" at bounding box center [409, 307] width 98 height 12
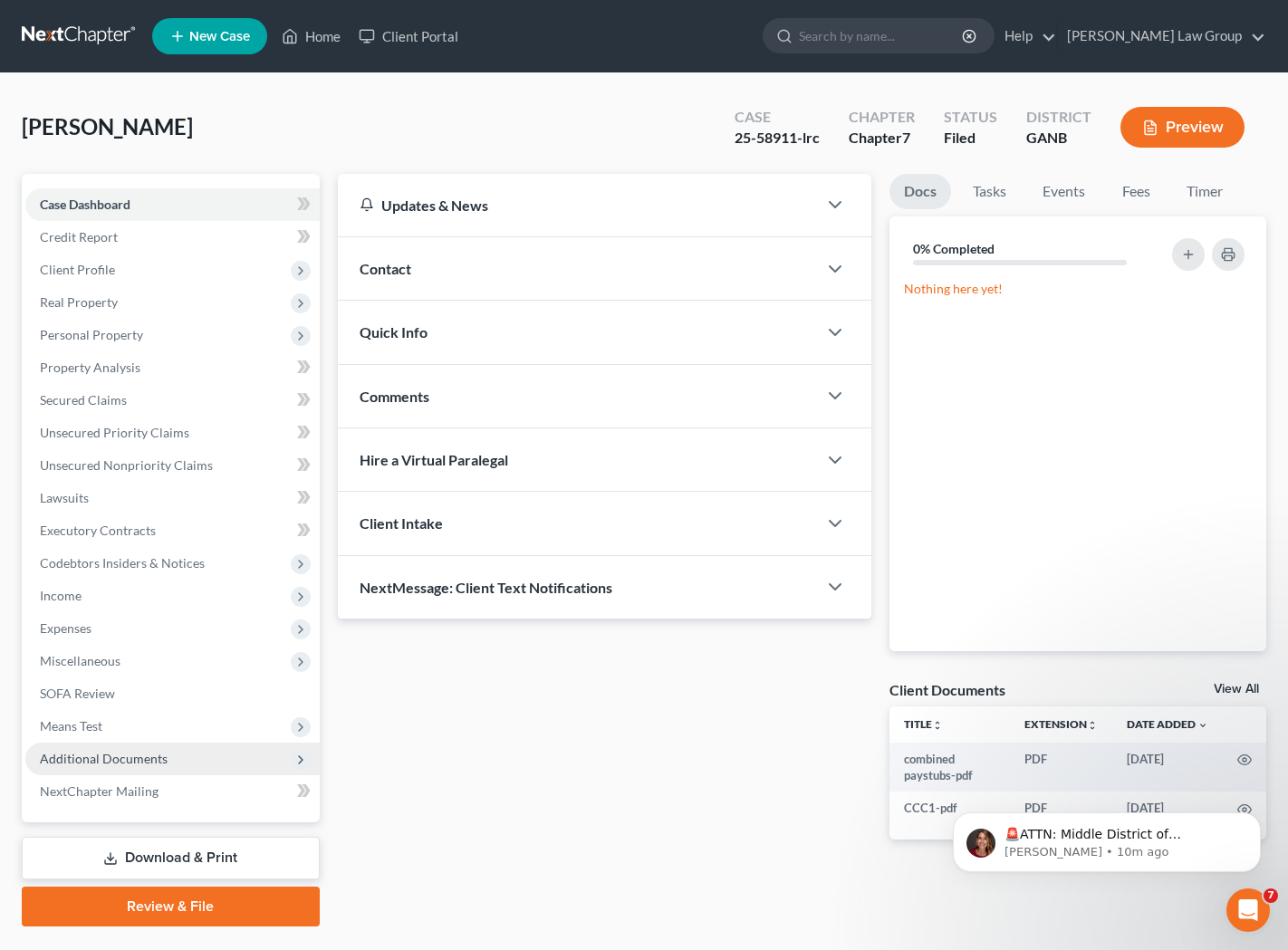
click at [201, 760] on span "Additional Documents" at bounding box center [172, 759] width 294 height 32
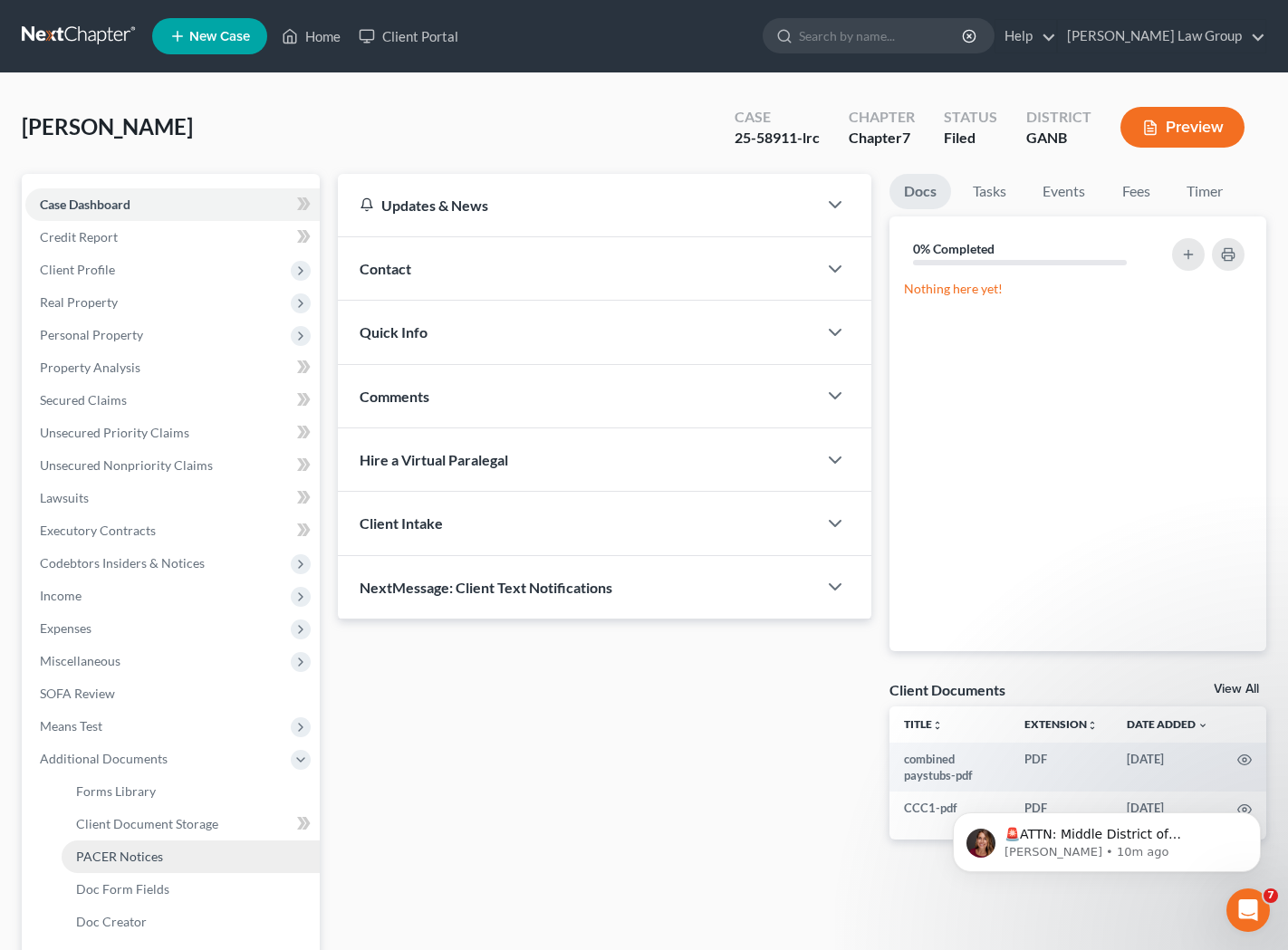
click at [191, 851] on link "PACER Notices" at bounding box center [190, 856] width 258 height 32
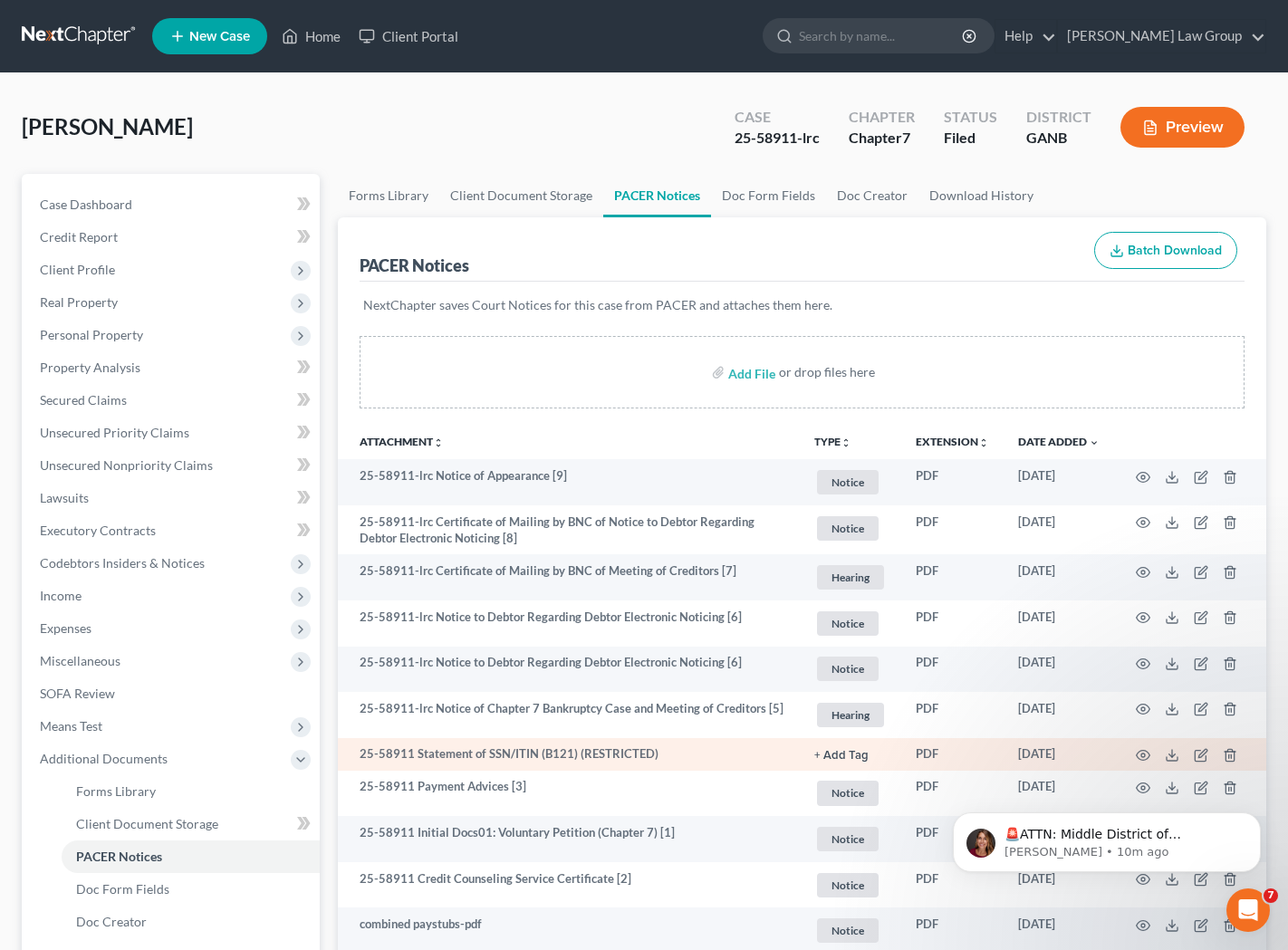
scroll to position [239, 0]
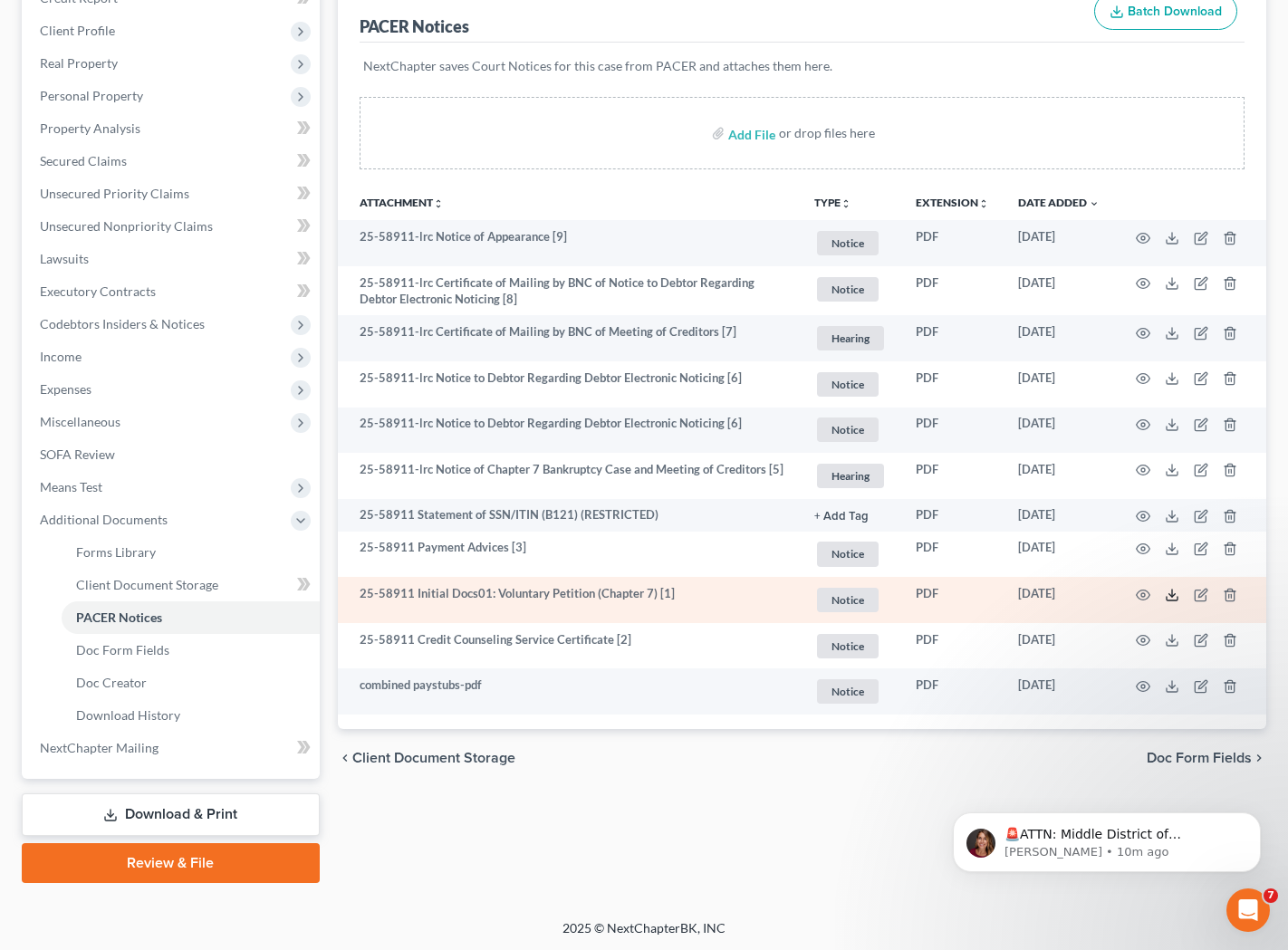
click at [1170, 596] on icon at bounding box center [1172, 595] width 14 height 14
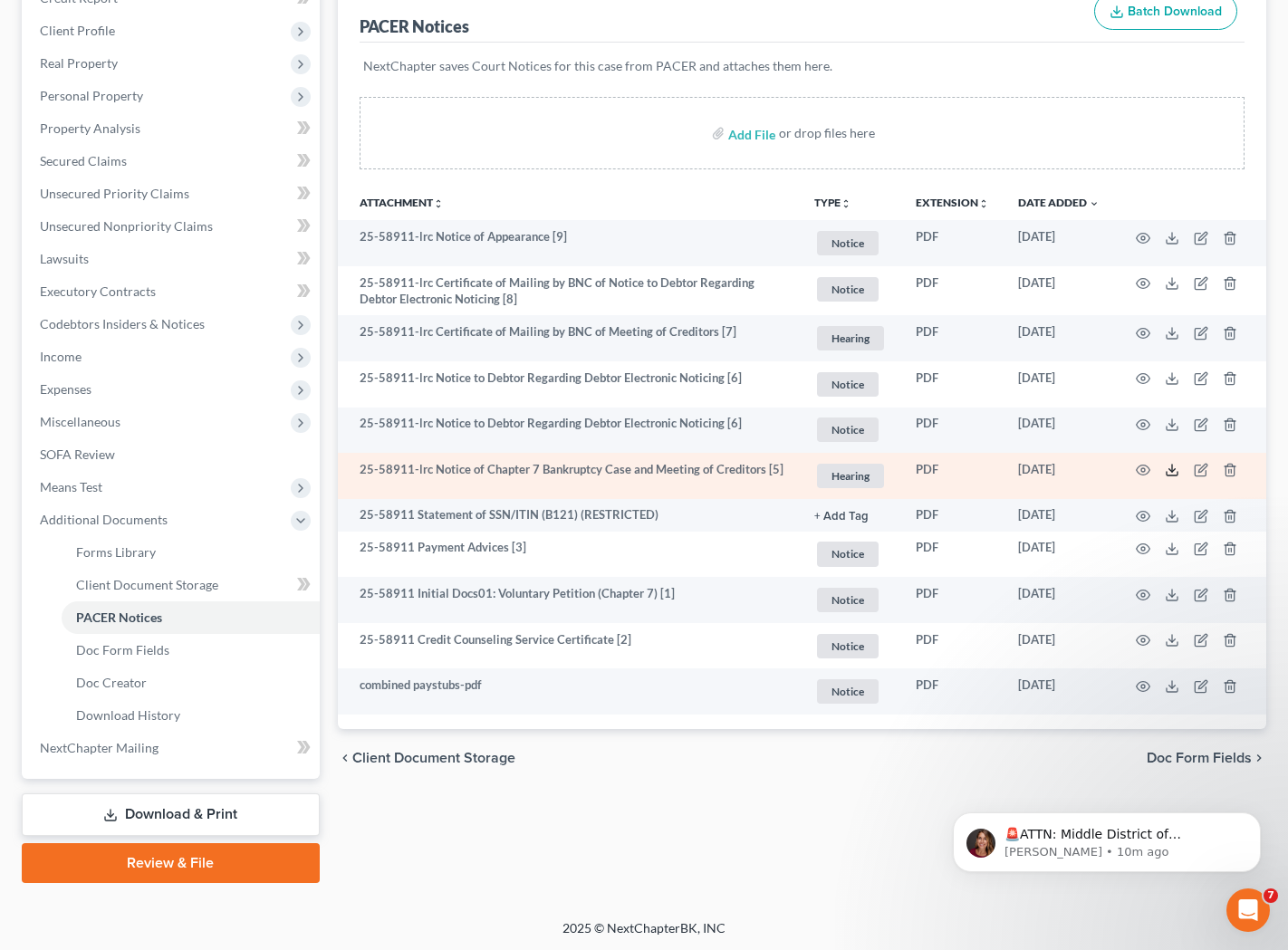
click at [1167, 475] on icon at bounding box center [1172, 474] width 10 height 4
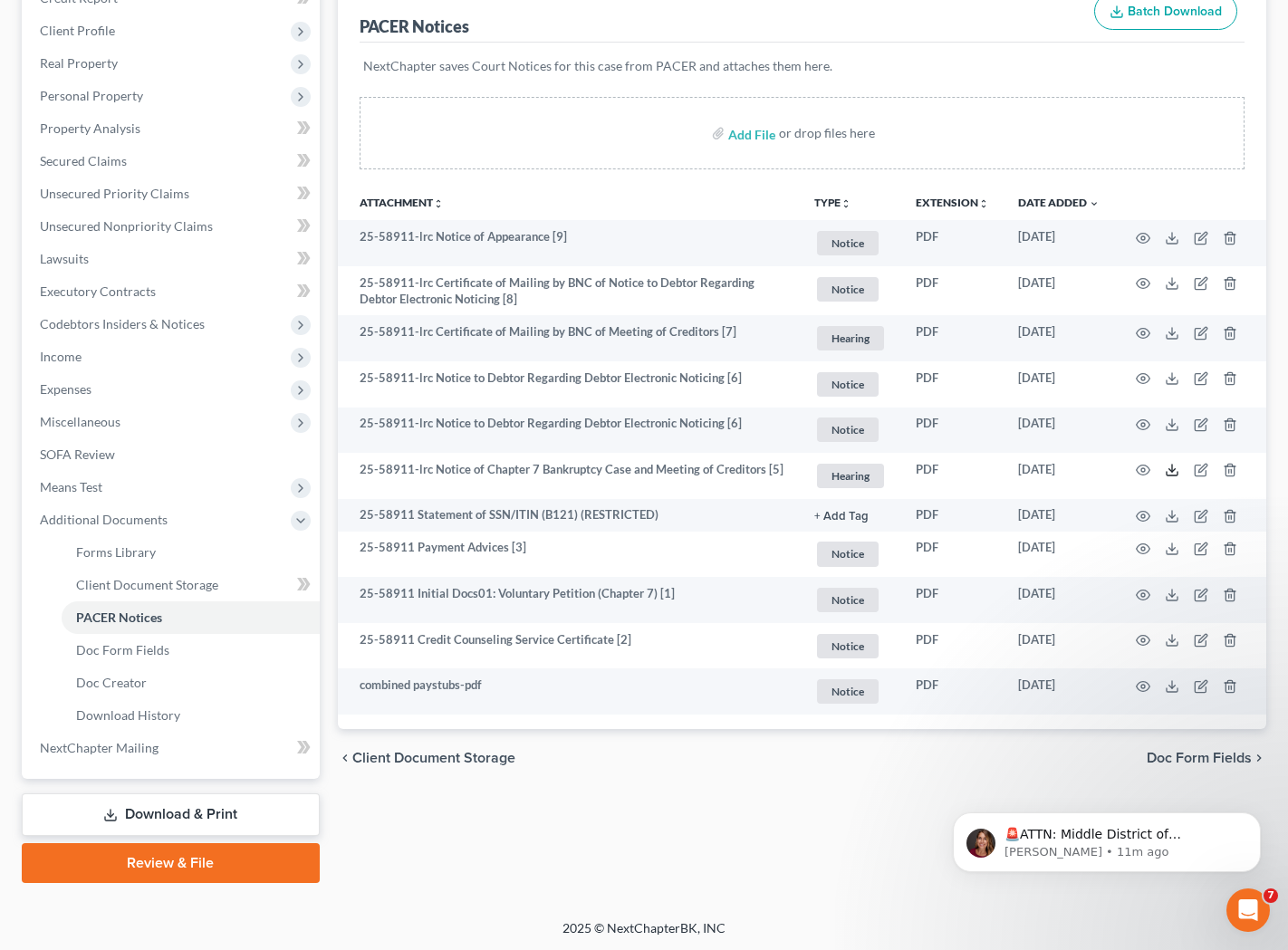
scroll to position [0, 0]
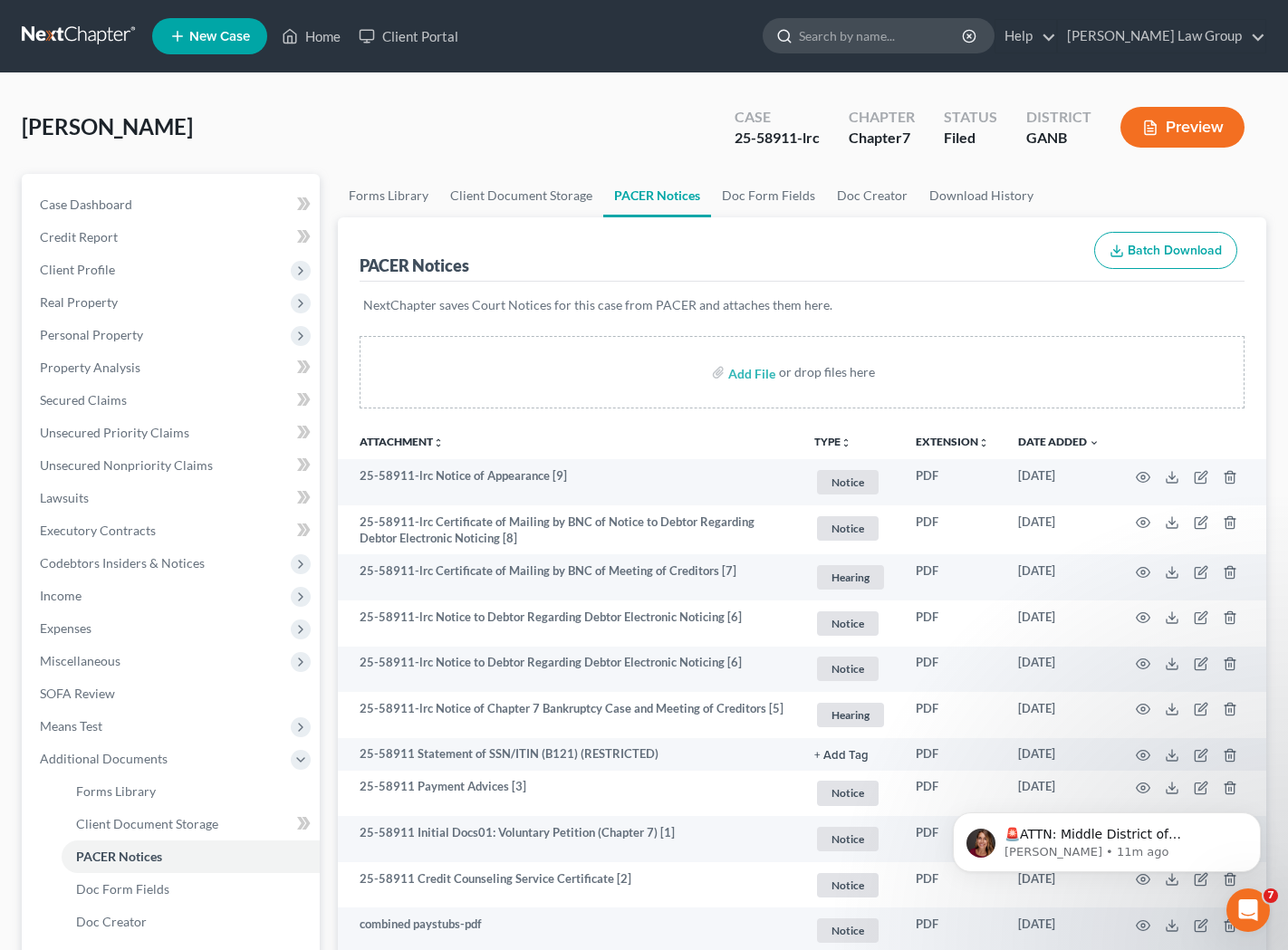
click at [948, 30] on input "search" at bounding box center [881, 35] width 165 height 33
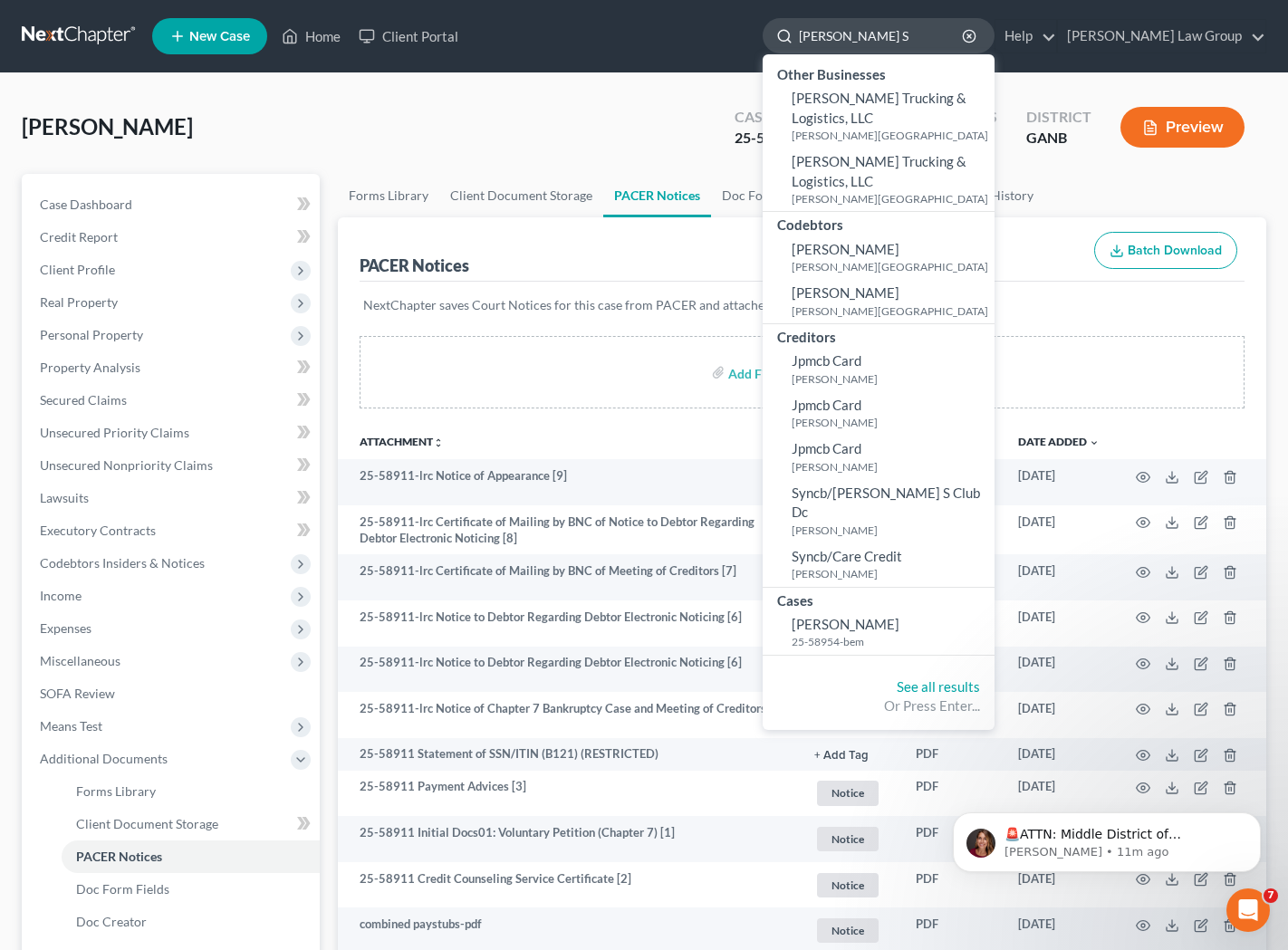
type input "[PERSON_NAME] S"
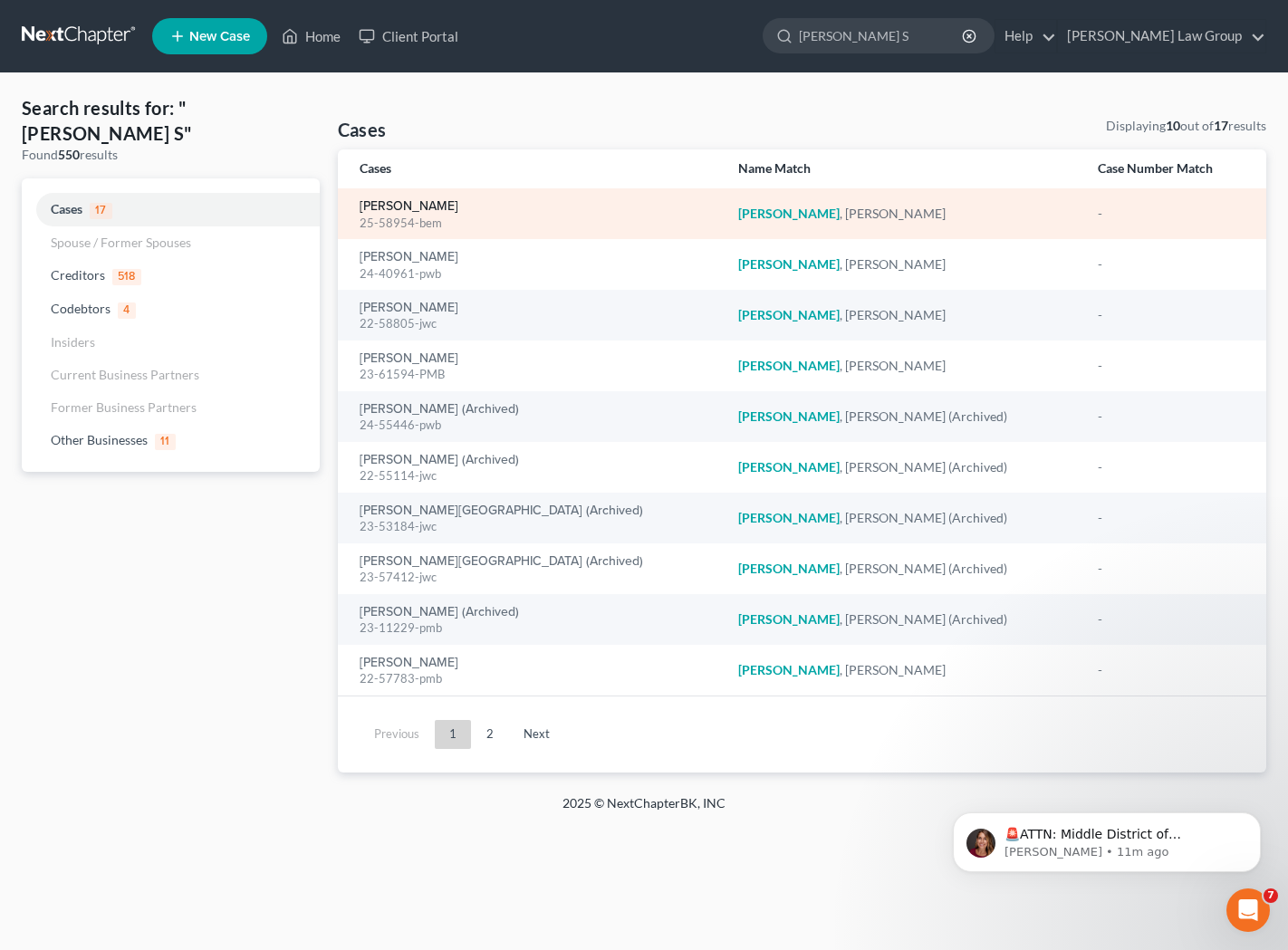
click at [422, 203] on link "[PERSON_NAME]" at bounding box center [409, 206] width 98 height 12
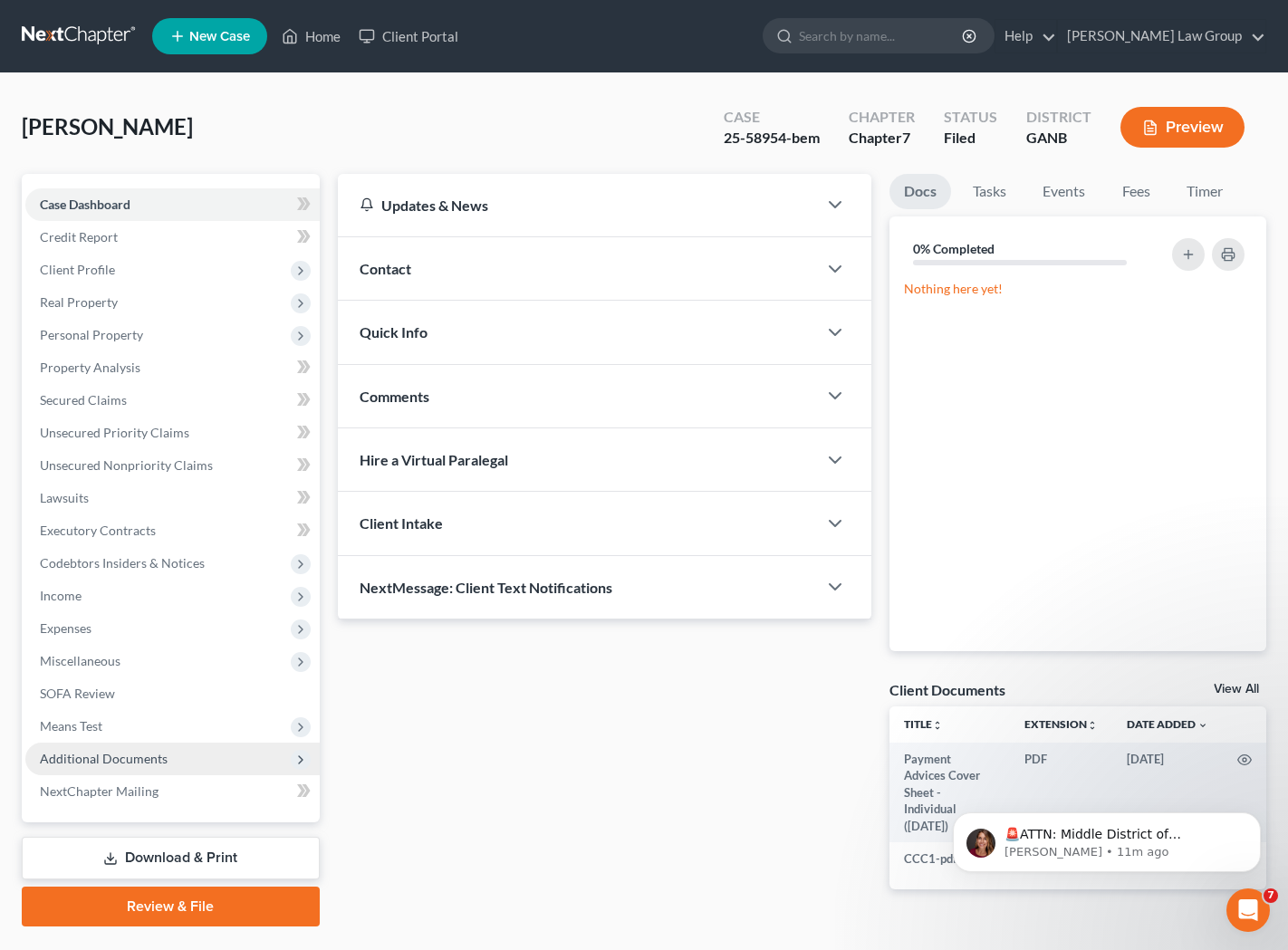
click at [167, 754] on span "Additional Documents" at bounding box center [172, 759] width 294 height 32
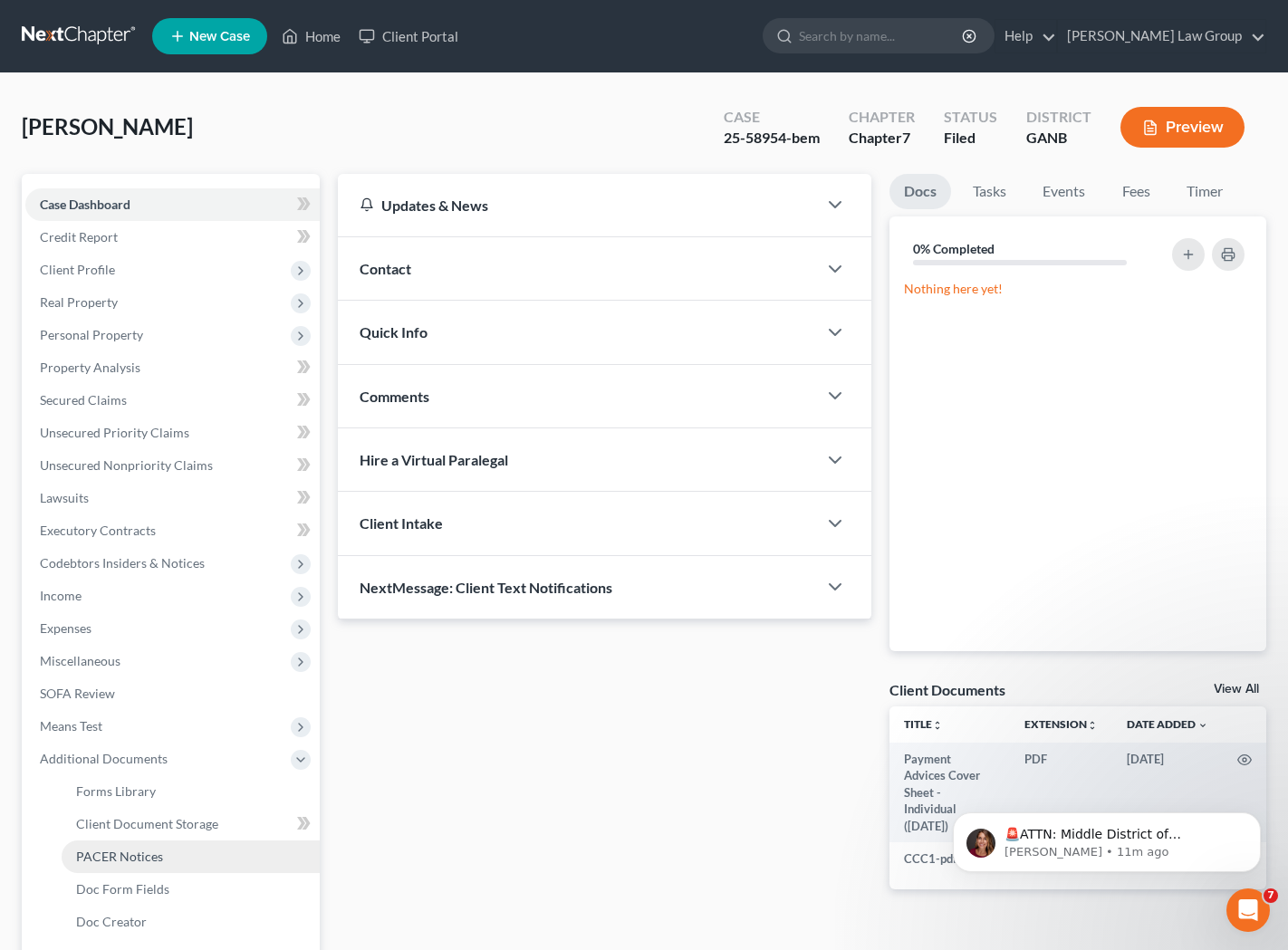
click at [165, 851] on link "PACER Notices" at bounding box center [190, 856] width 258 height 32
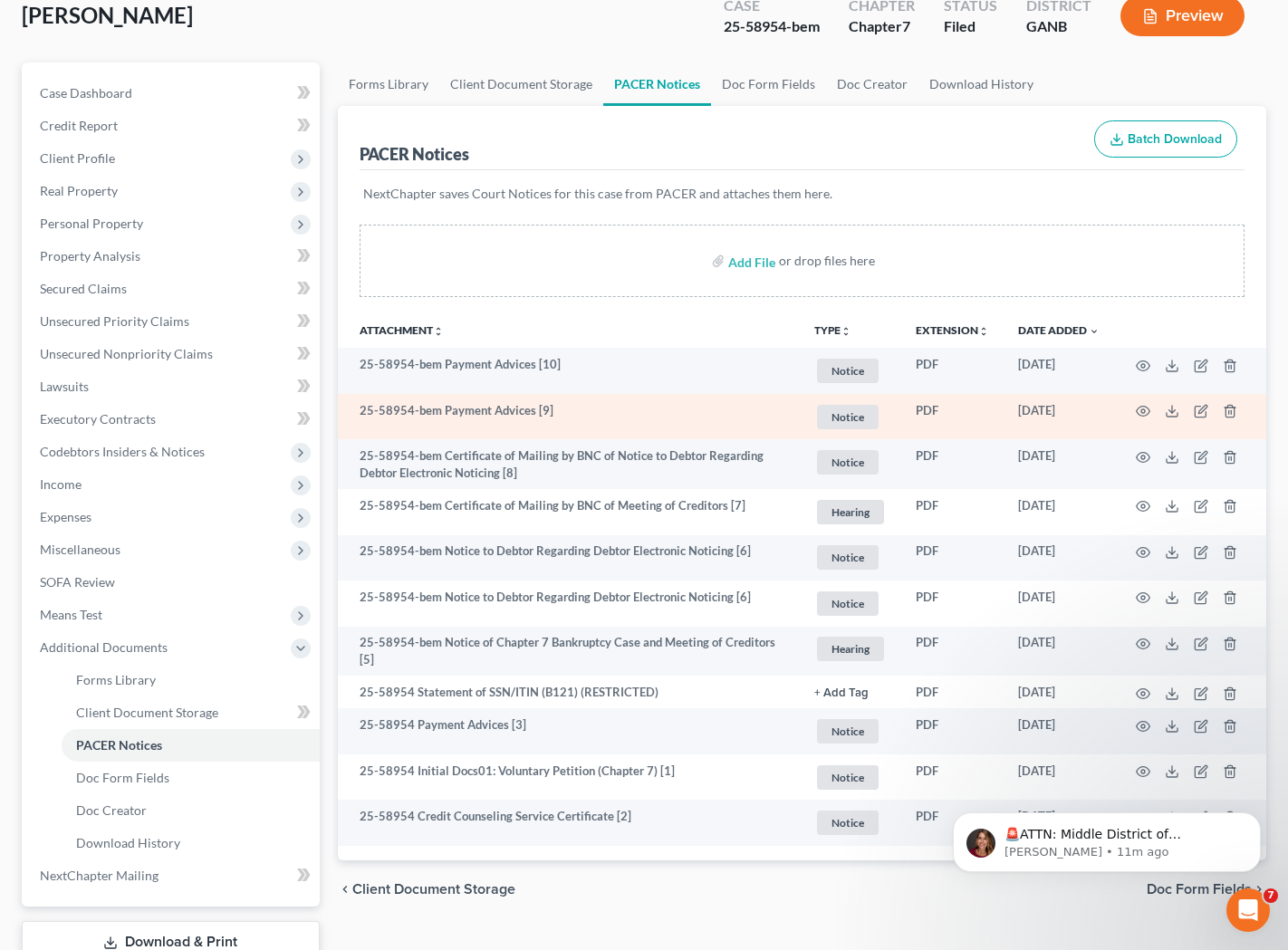
scroll to position [239, 0]
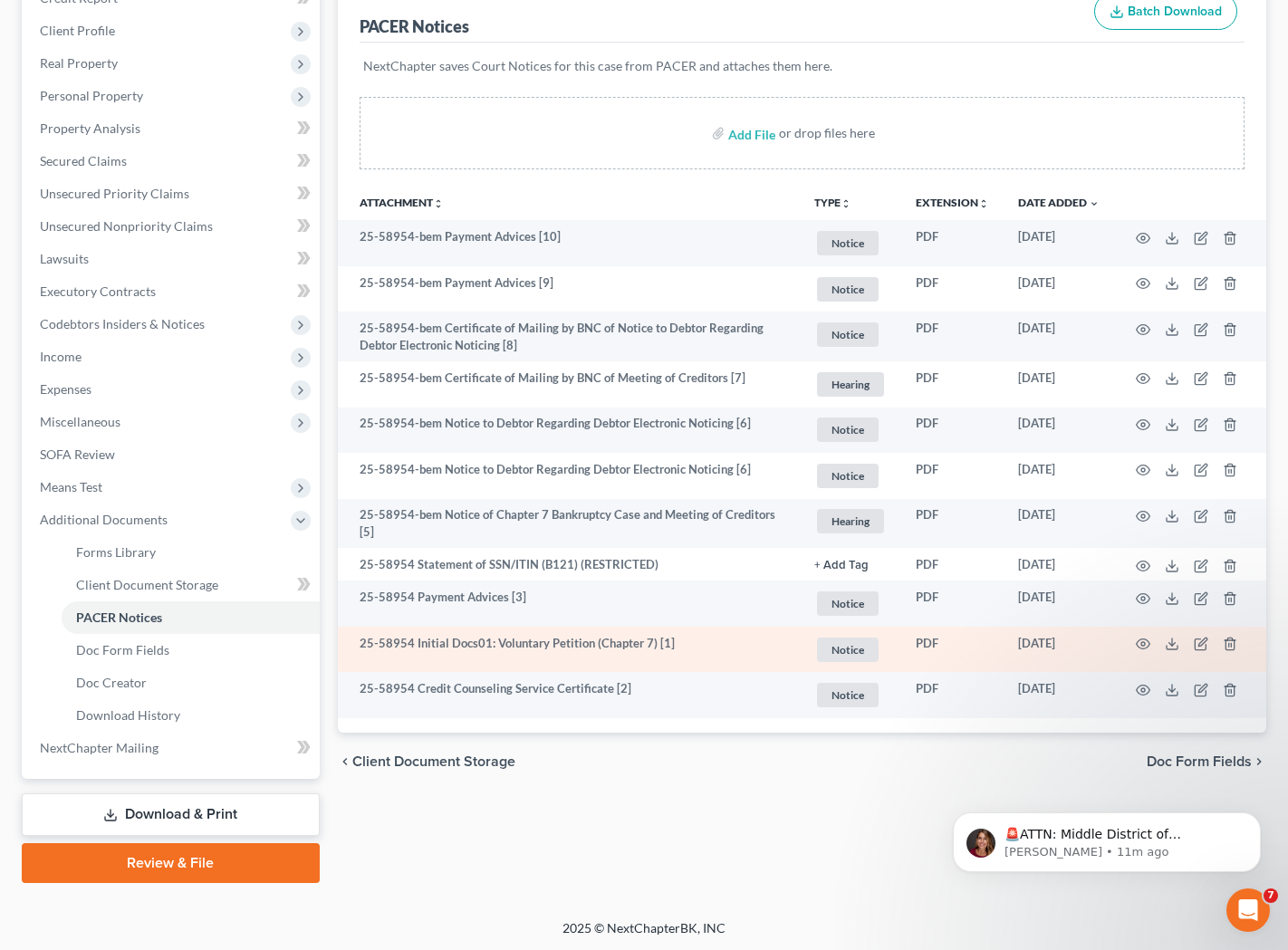
click at [1181, 644] on td at bounding box center [1190, 649] width 152 height 46
click at [1171, 642] on icon at bounding box center [1172, 644] width 14 height 14
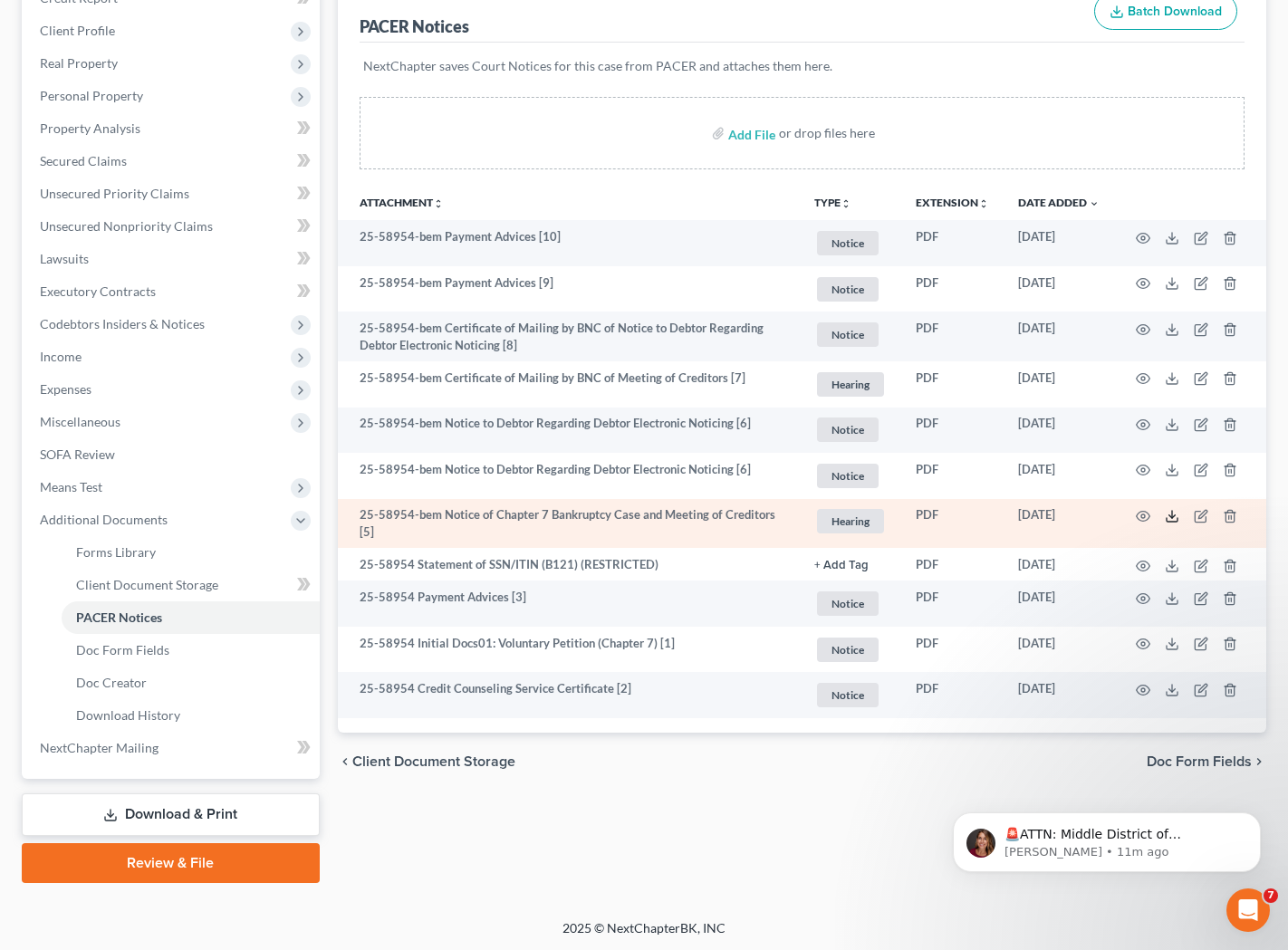
click at [1173, 513] on line at bounding box center [1173, 514] width 0 height 8
